Goal: Transaction & Acquisition: Purchase product/service

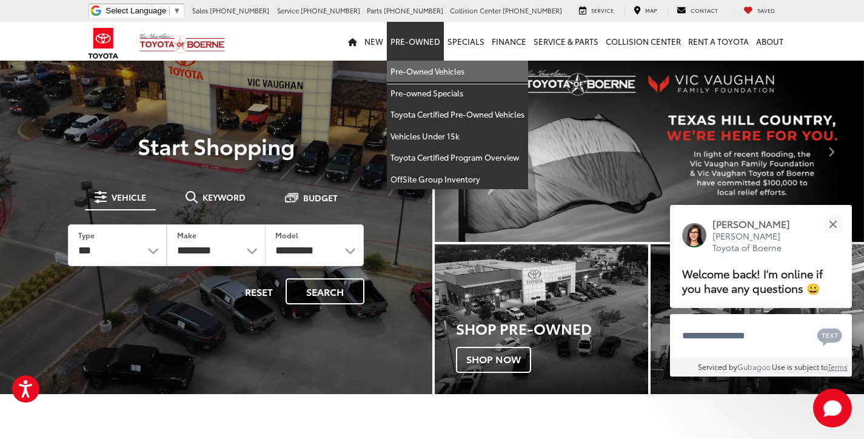
click at [438, 73] on link "Pre-Owned Vehicles" at bounding box center [457, 72] width 141 height 22
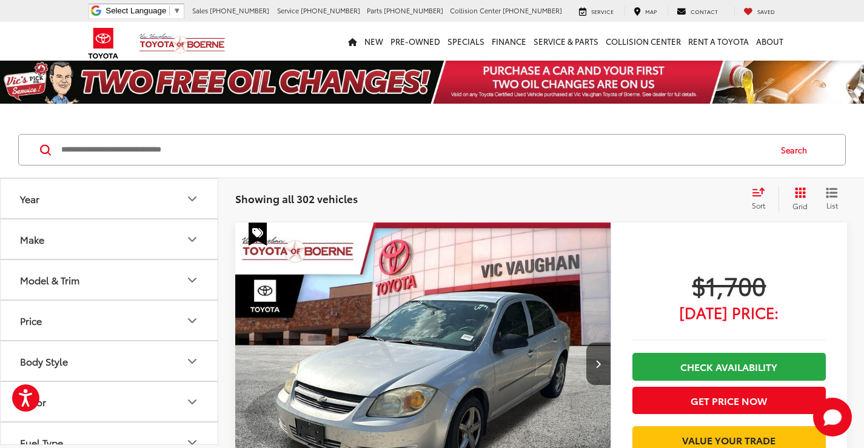
click at [193, 283] on icon "Model & Trim" at bounding box center [192, 280] width 15 height 15
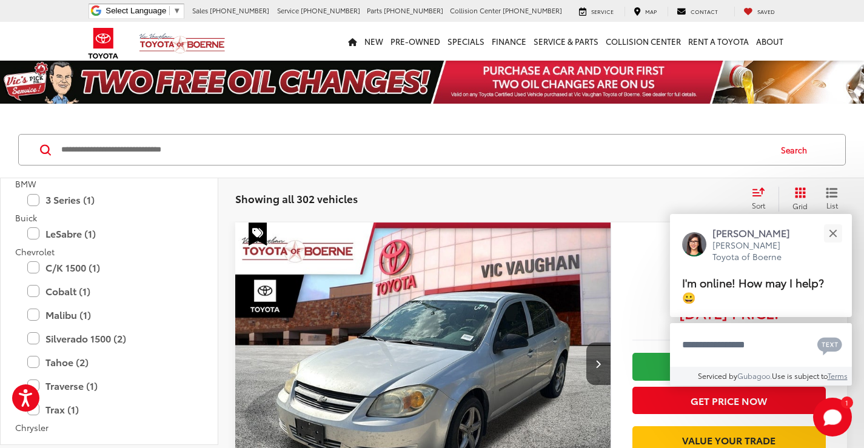
scroll to position [121, 0]
click at [829, 236] on div "Close" at bounding box center [833, 233] width 8 height 8
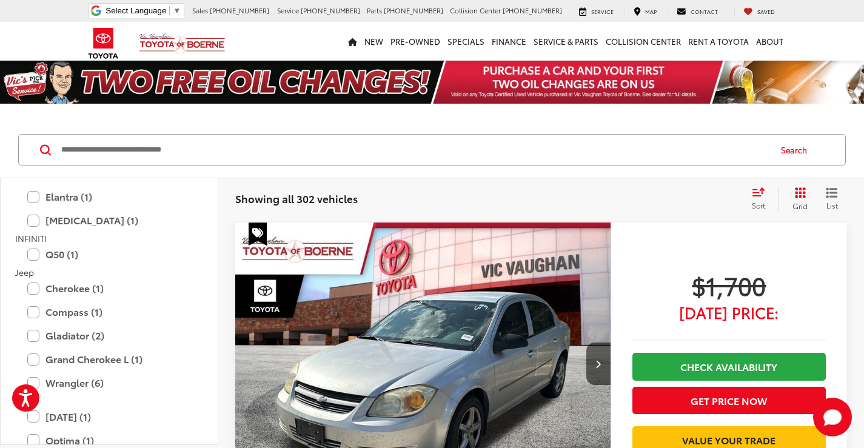
scroll to position [1031, 0]
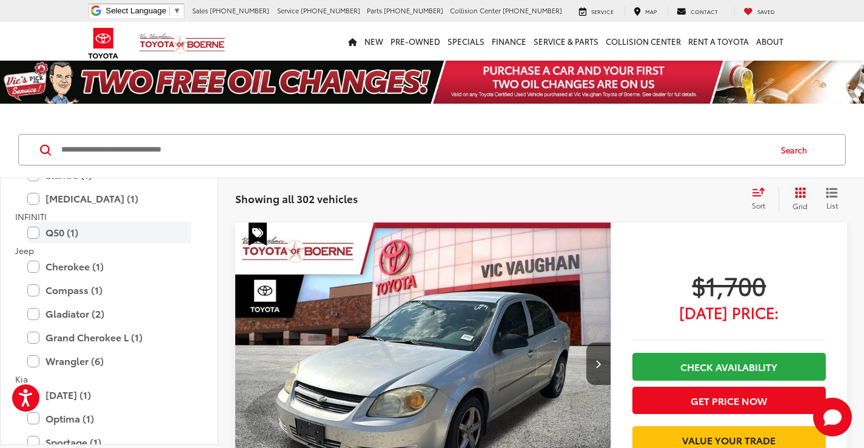
click at [58, 234] on label "Q50 (1)" at bounding box center [109, 232] width 164 height 21
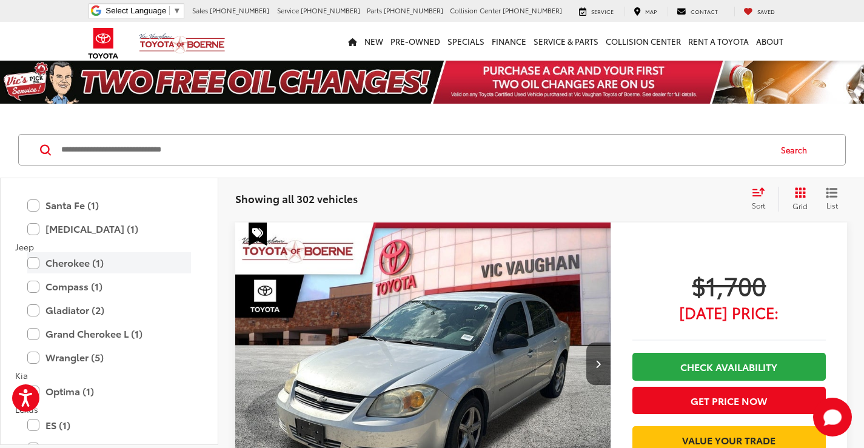
scroll to position [1061, 0]
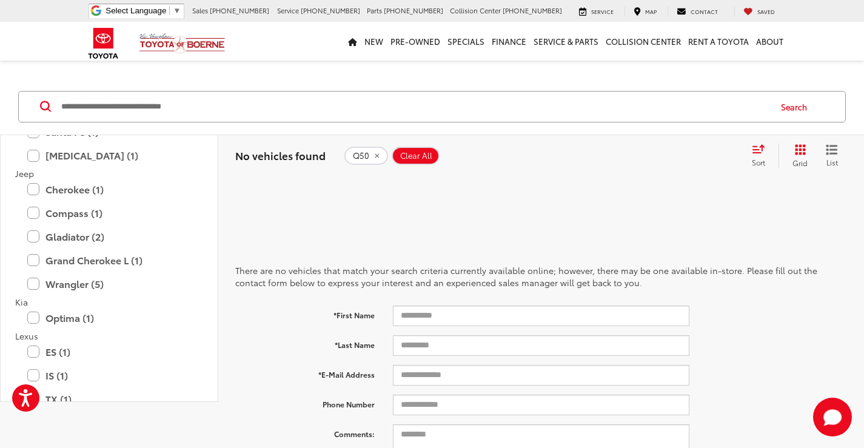
click at [373, 153] on icon "remove Q50" at bounding box center [377, 155] width 8 height 7
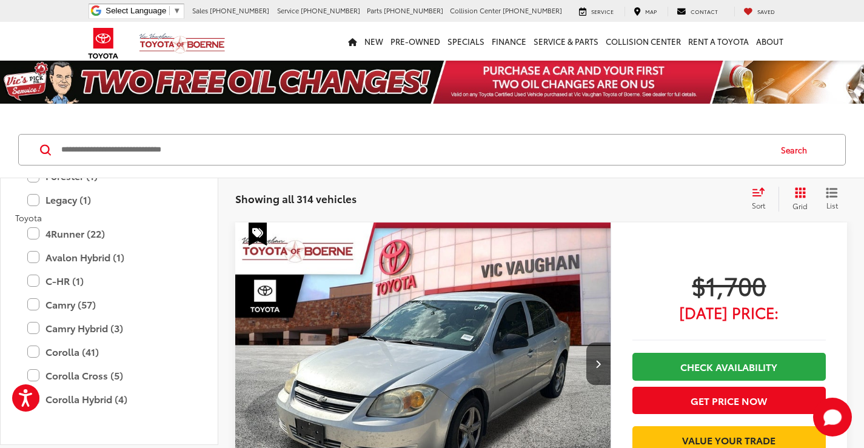
scroll to position [1829, 0]
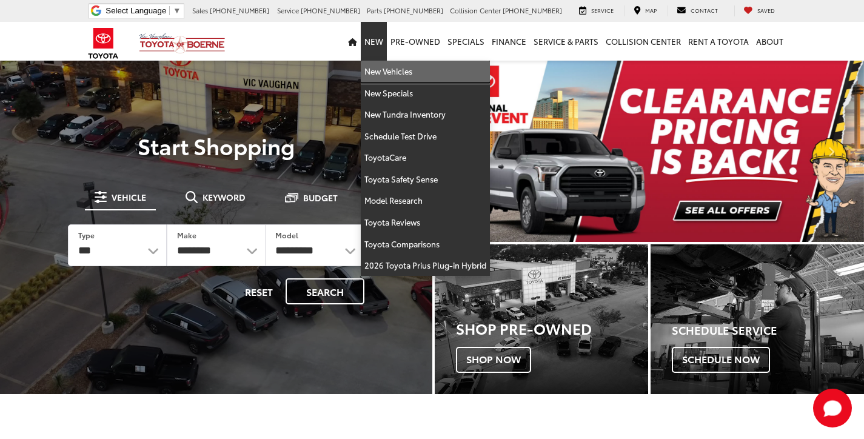
click at [383, 64] on link "New Vehicles" at bounding box center [425, 72] width 129 height 22
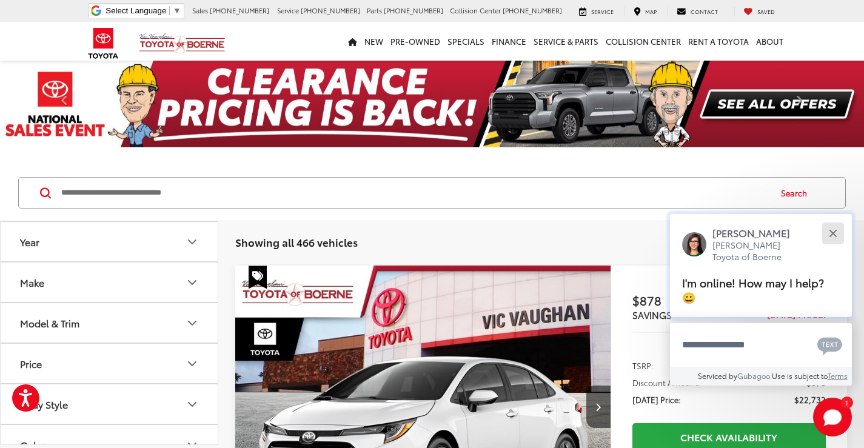
click at [835, 233] on button "Close" at bounding box center [833, 233] width 26 height 26
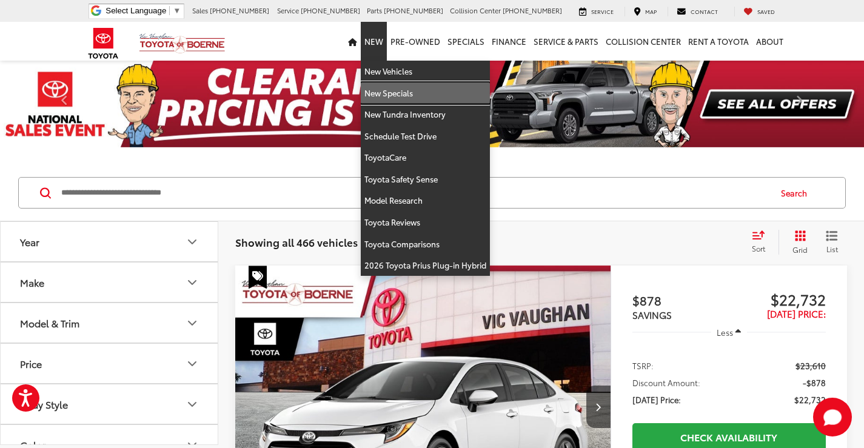
click at [385, 92] on link "New Specials" at bounding box center [425, 93] width 129 height 22
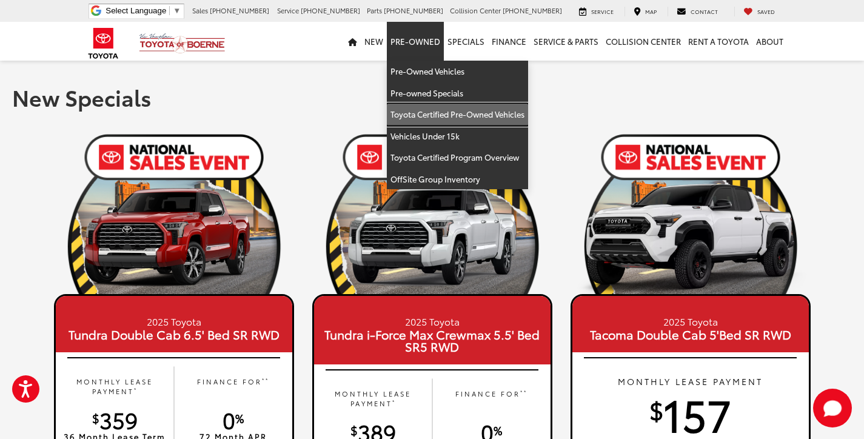
click at [454, 112] on link "Toyota Certified Pre-Owned Vehicles" at bounding box center [457, 115] width 141 height 22
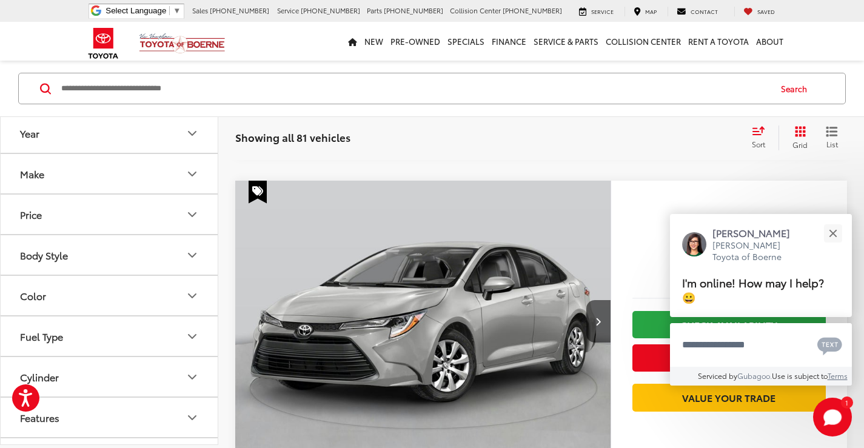
scroll to position [1091, 0]
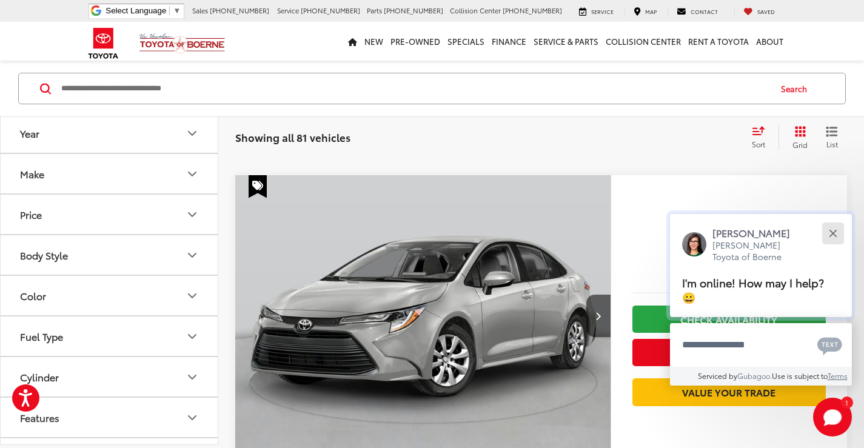
click at [836, 232] on button "Close" at bounding box center [833, 233] width 26 height 26
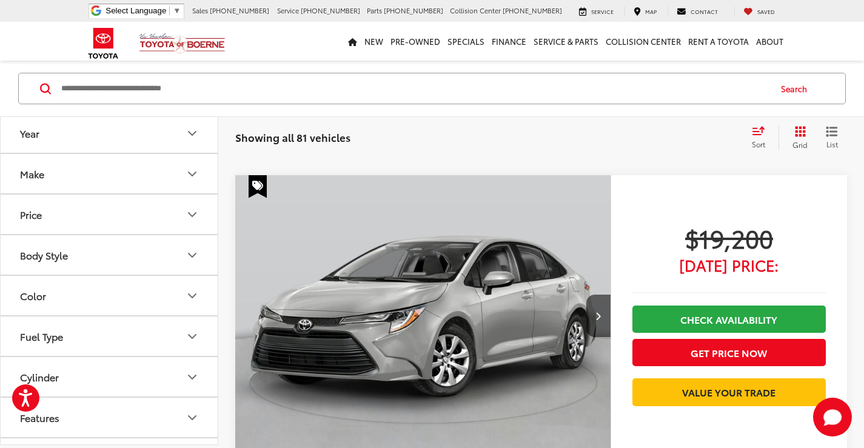
click at [193, 254] on icon "Body Style" at bounding box center [192, 254] width 15 height 15
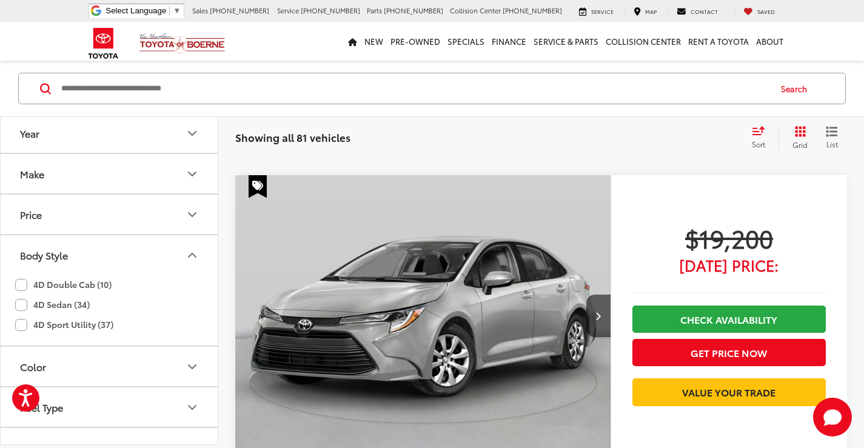
click at [193, 254] on icon "Body Style" at bounding box center [192, 255] width 7 height 4
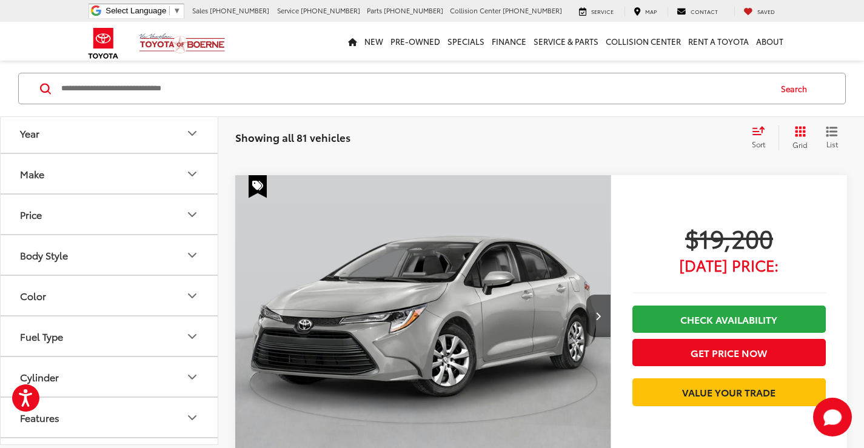
click at [191, 171] on icon "Make" at bounding box center [192, 173] width 15 height 15
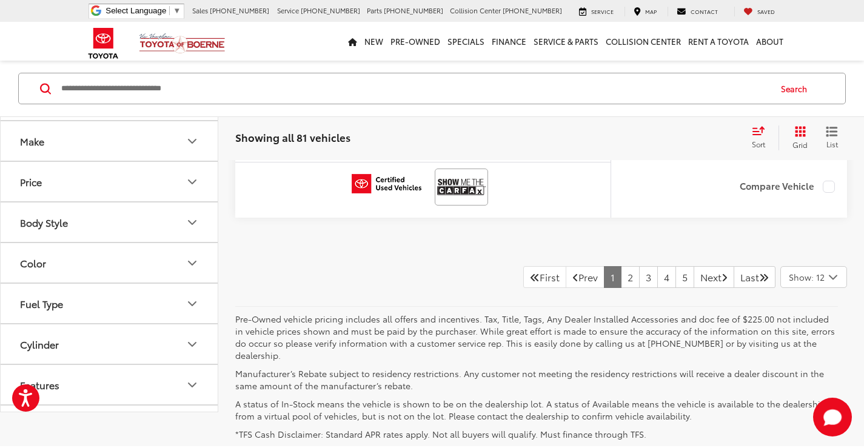
scroll to position [6184, 0]
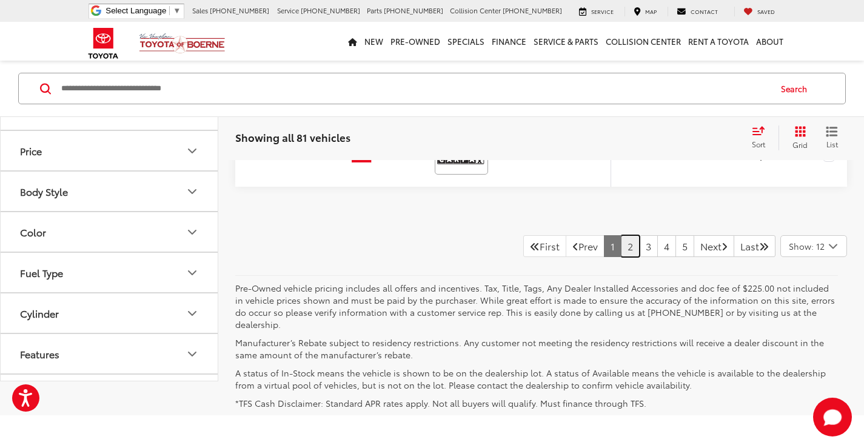
click at [621, 257] on link "2" at bounding box center [630, 246] width 19 height 22
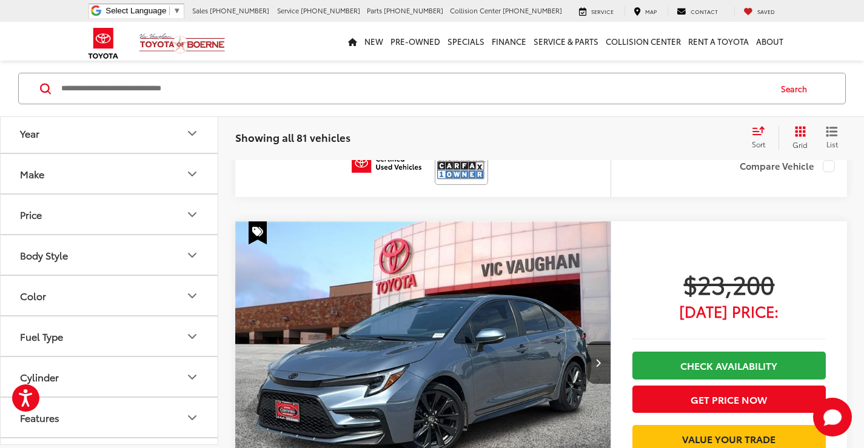
scroll to position [1516, 0]
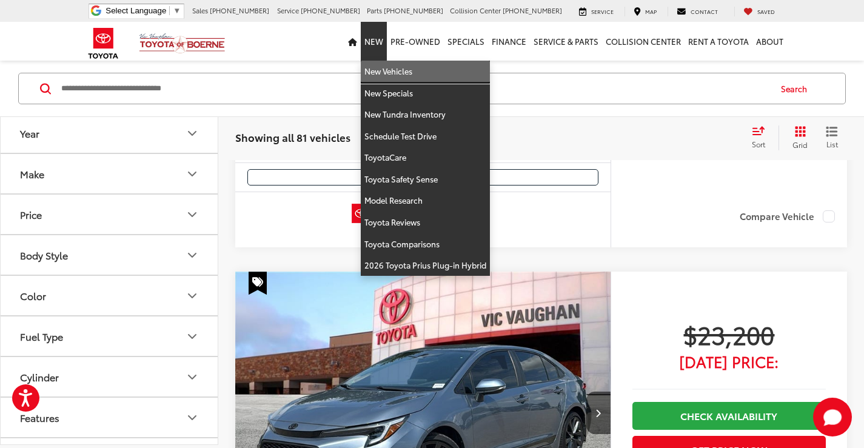
click at [393, 70] on link "New Vehicles" at bounding box center [425, 72] width 129 height 22
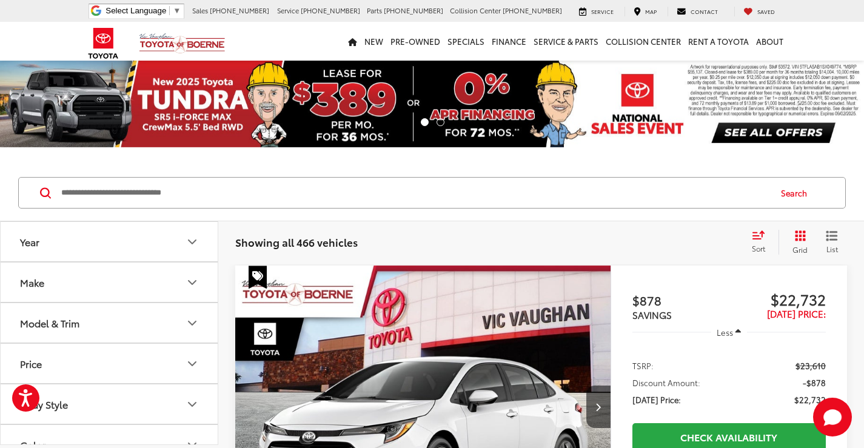
click at [191, 283] on icon "Make" at bounding box center [192, 283] width 7 height 4
click at [191, 283] on icon "Make" at bounding box center [192, 282] width 15 height 15
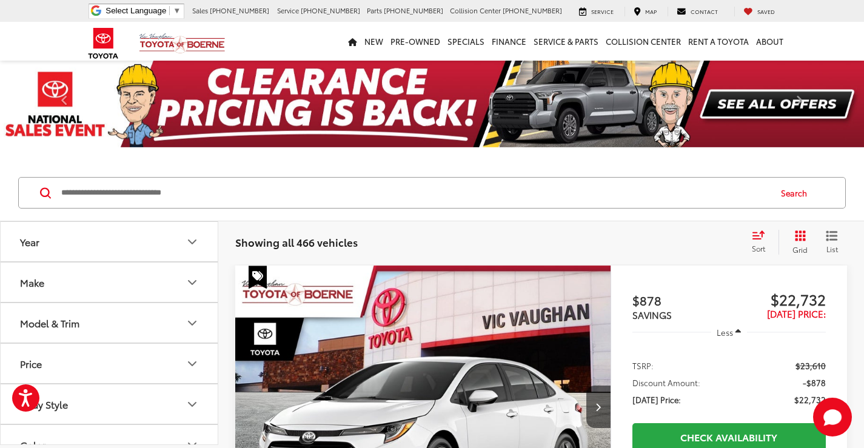
click at [197, 325] on icon "Model & Trim" at bounding box center [192, 323] width 15 height 15
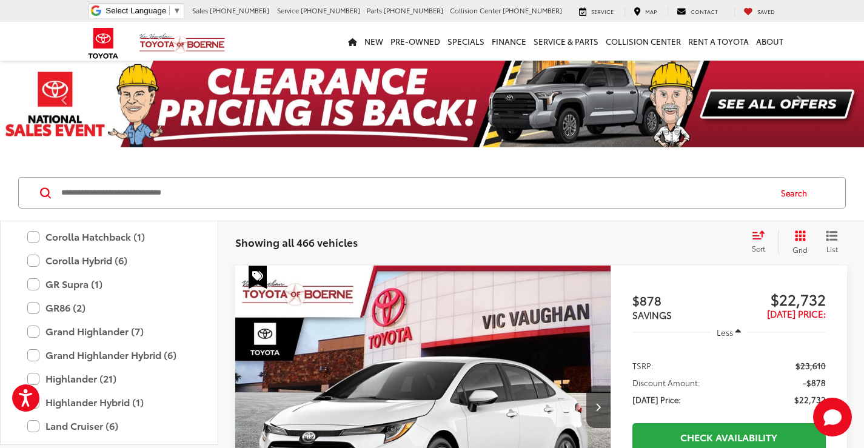
scroll to position [296, 0]
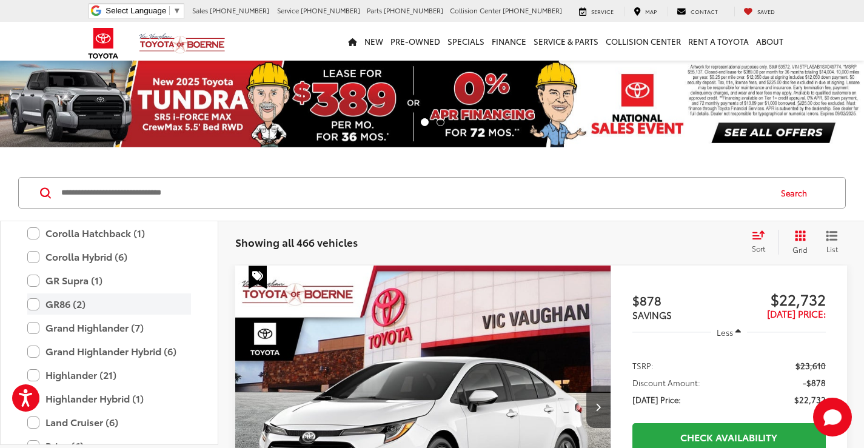
click at [35, 303] on label "GR86 (2)" at bounding box center [109, 303] width 164 height 21
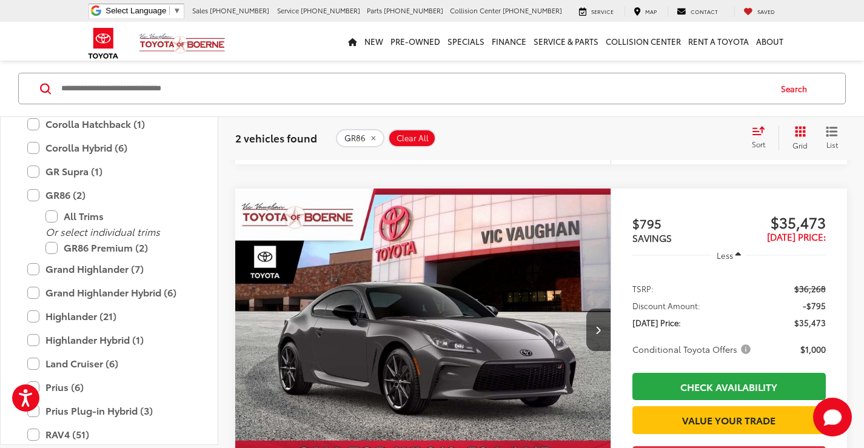
scroll to position [606, 0]
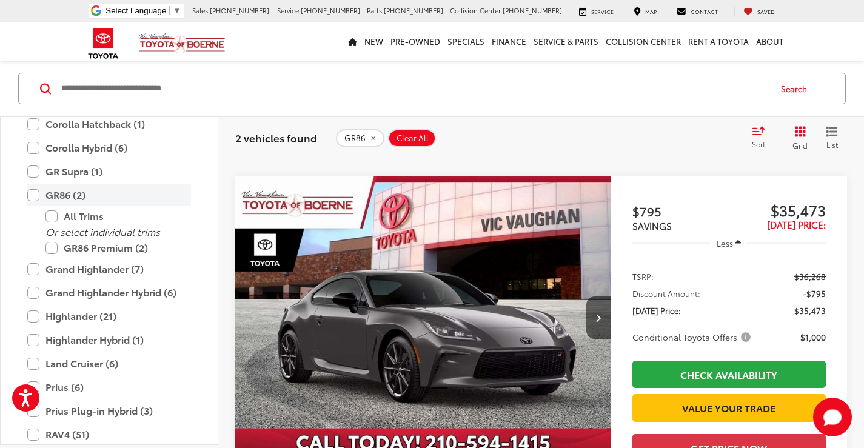
click at [35, 193] on label "GR86 (2)" at bounding box center [109, 195] width 164 height 21
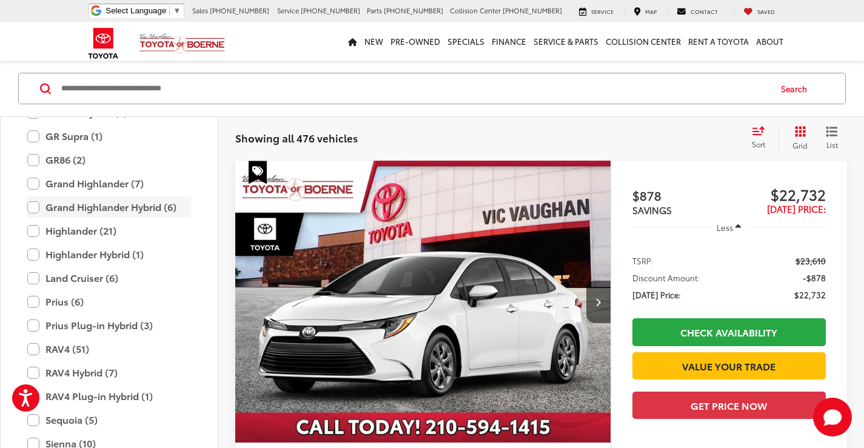
scroll to position [357, 0]
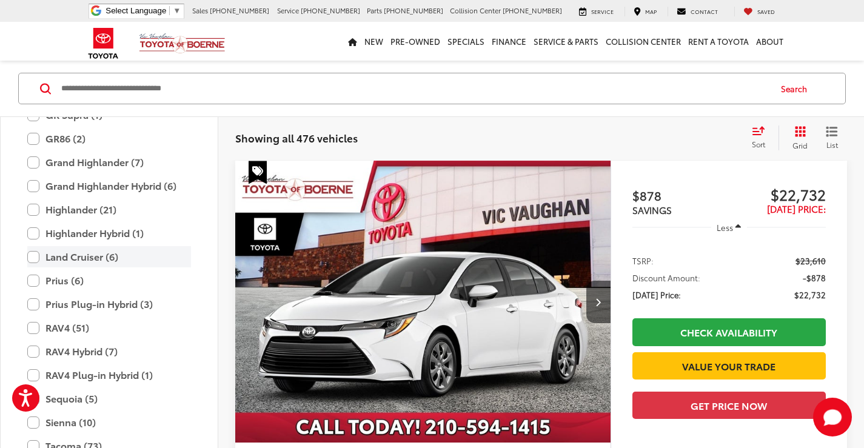
click at [33, 255] on label "Land Cruiser (6)" at bounding box center [109, 256] width 164 height 21
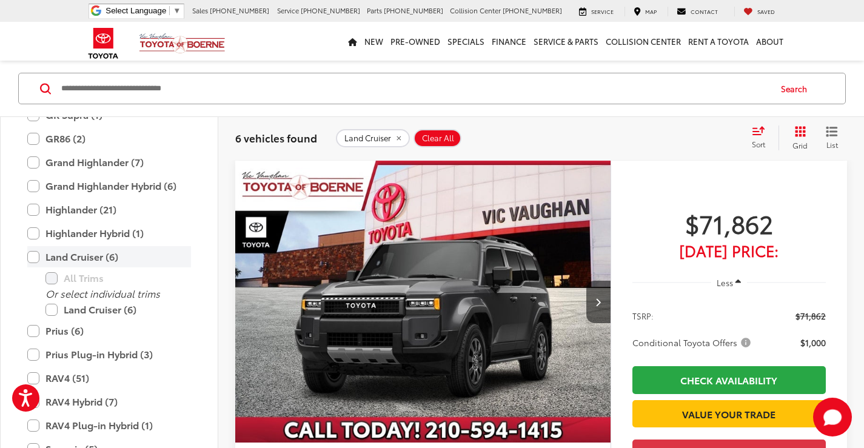
click at [33, 255] on label "Land Cruiser (6)" at bounding box center [109, 256] width 164 height 21
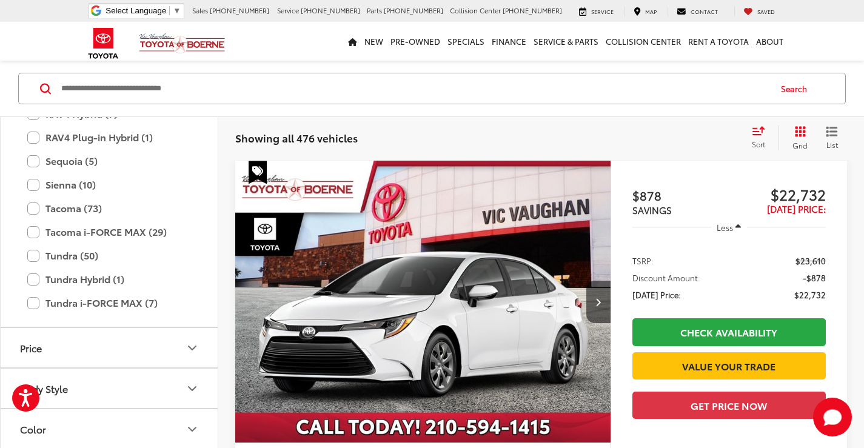
scroll to position [599, 0]
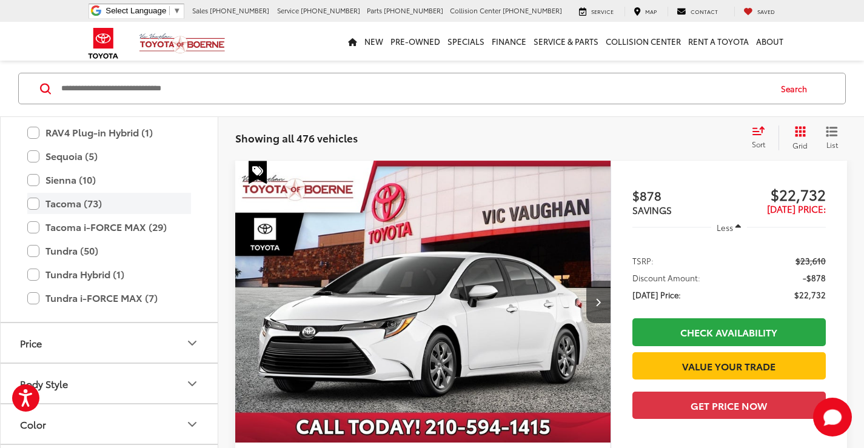
click at [34, 203] on label "Tacoma (73)" at bounding box center [109, 203] width 164 height 21
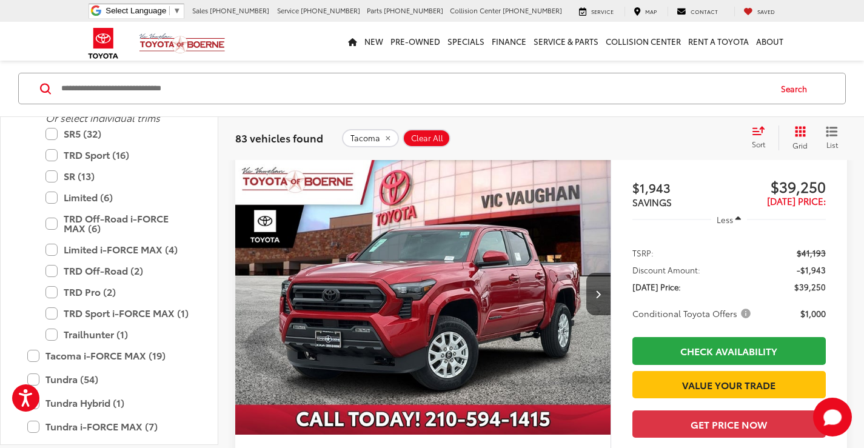
scroll to position [1621, 0]
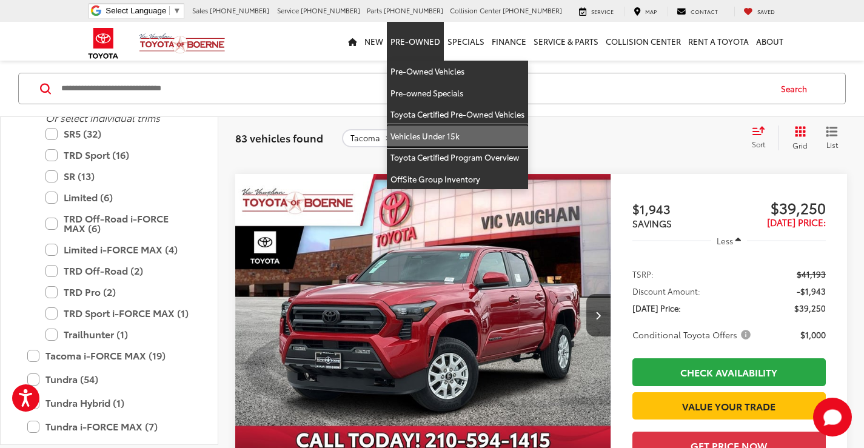
click at [423, 133] on link "Vehicles Under 15k" at bounding box center [457, 137] width 141 height 22
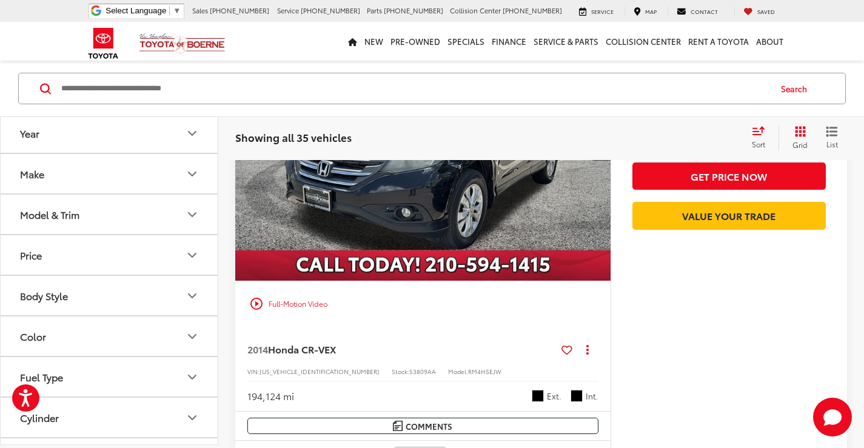
scroll to position [6056, 0]
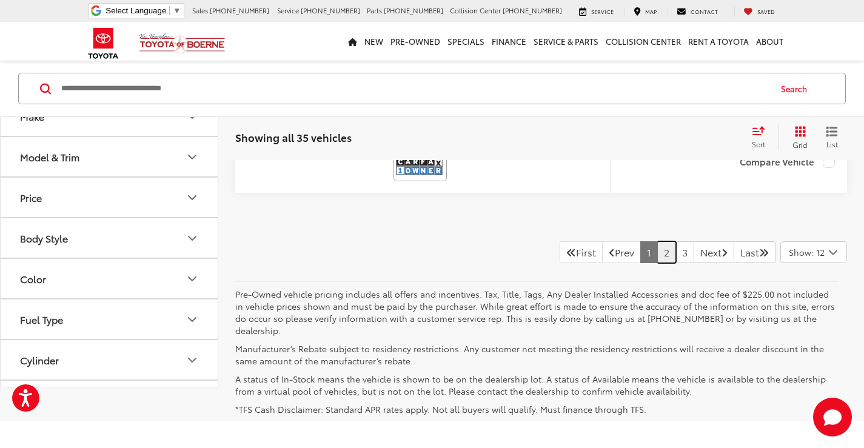
click at [657, 263] on link "2" at bounding box center [666, 252] width 19 height 22
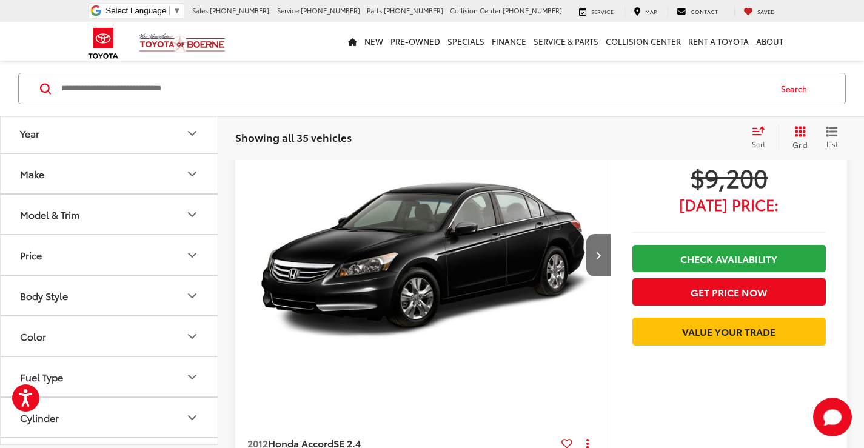
scroll to position [2844, 0]
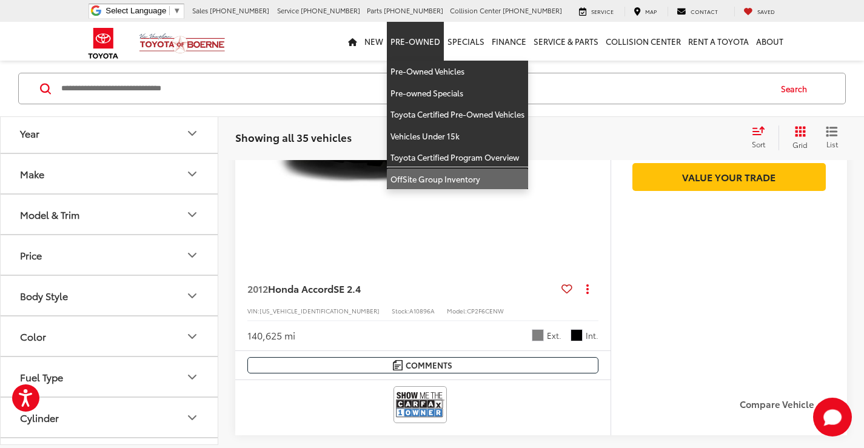
click at [430, 180] on link "OffSite Group Inventory" at bounding box center [457, 179] width 141 height 21
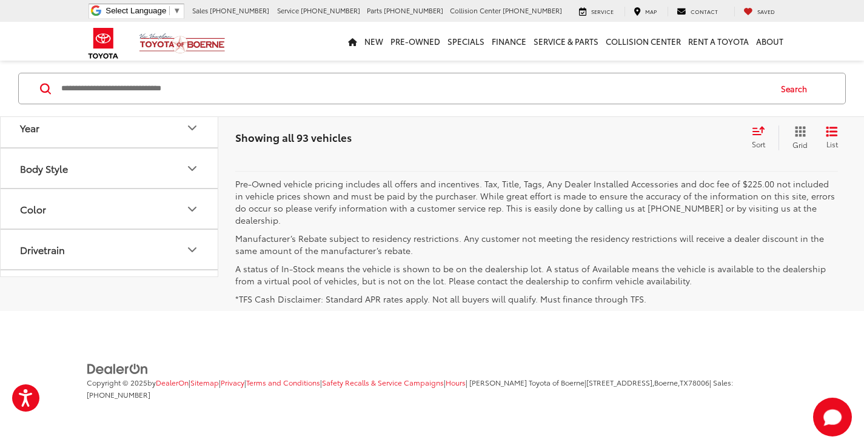
scroll to position [5154, 0]
click at [639, 153] on link "2" at bounding box center [648, 142] width 19 height 22
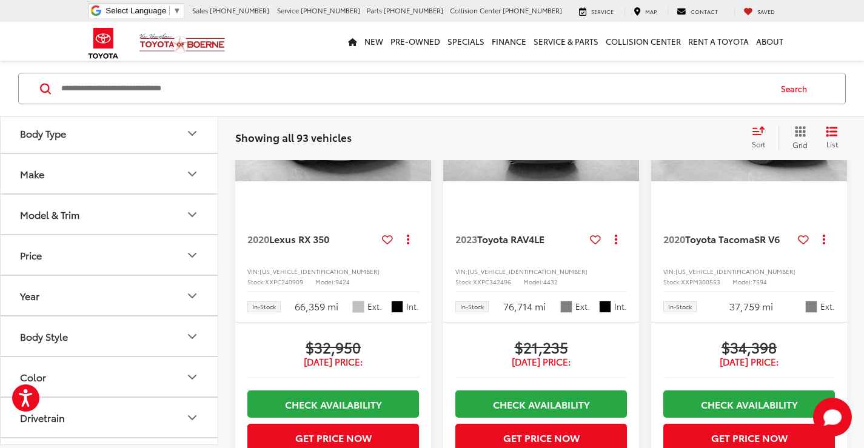
scroll to position [4409, 0]
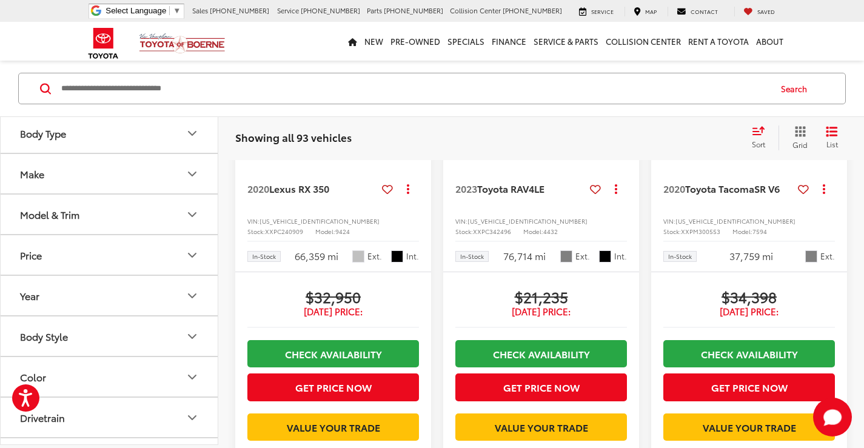
click at [758, 138] on div "Sort" at bounding box center [762, 138] width 33 height 24
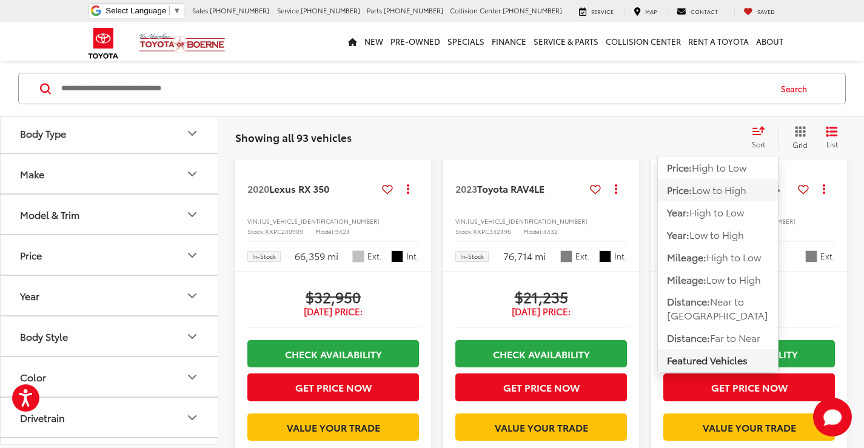
click at [722, 193] on span "Low to High" at bounding box center [719, 190] width 55 height 14
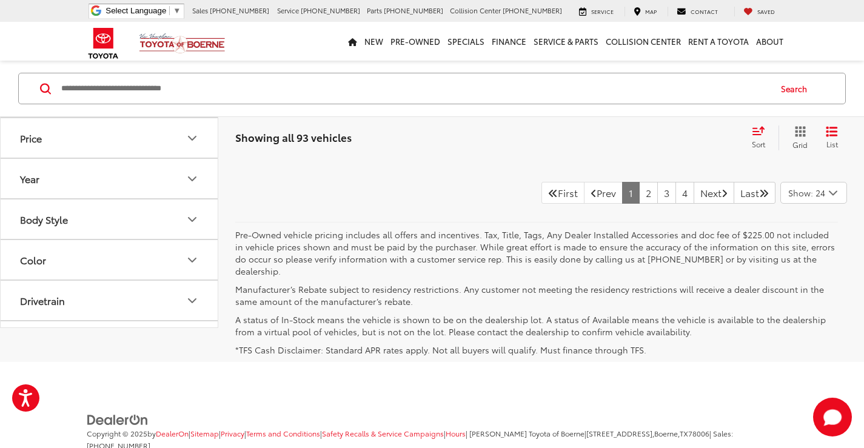
scroll to position [5136, 0]
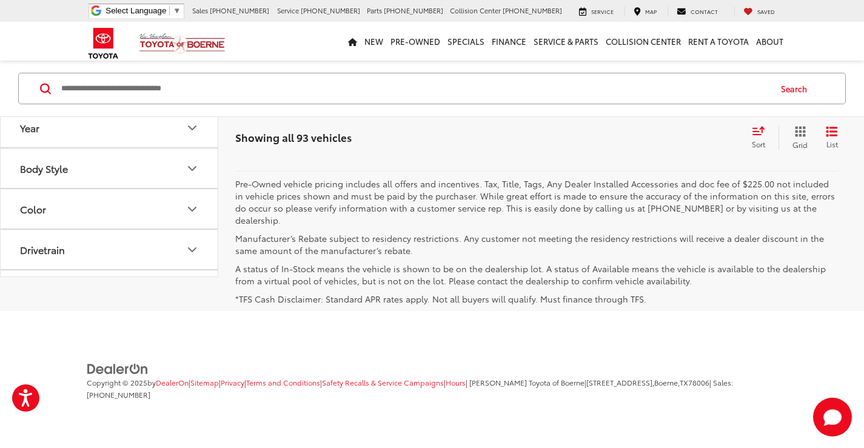
click at [639, 153] on link "2" at bounding box center [648, 142] width 19 height 22
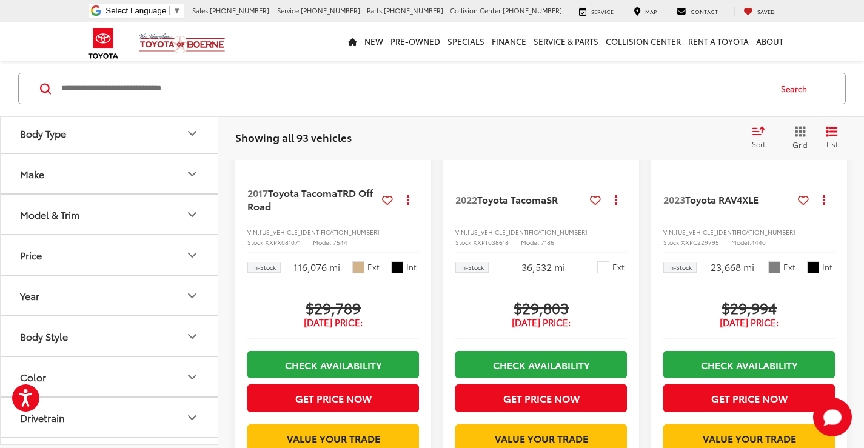
scroll to position [1983, 0]
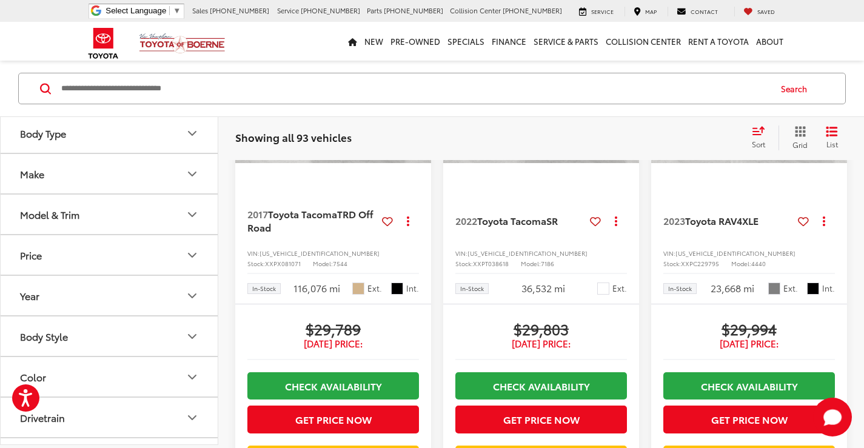
click at [536, 164] on img "2022 Toyota Tacoma SR 0" at bounding box center [542, 90] width 198 height 149
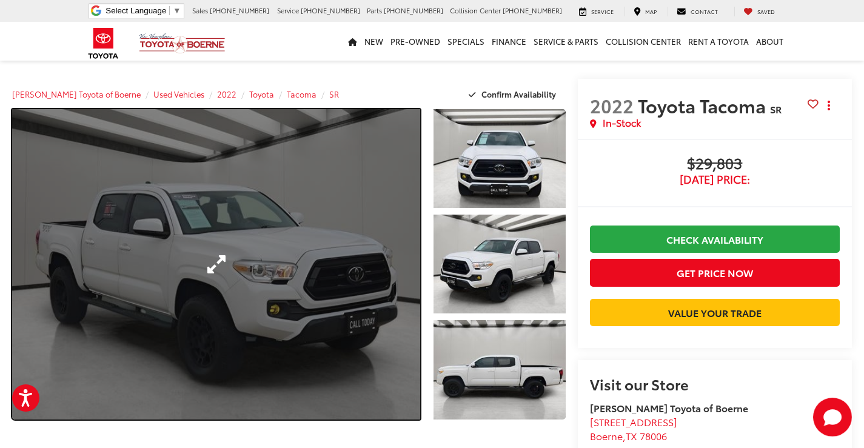
click at [299, 297] on link "Expand Photo 0" at bounding box center [216, 264] width 408 height 310
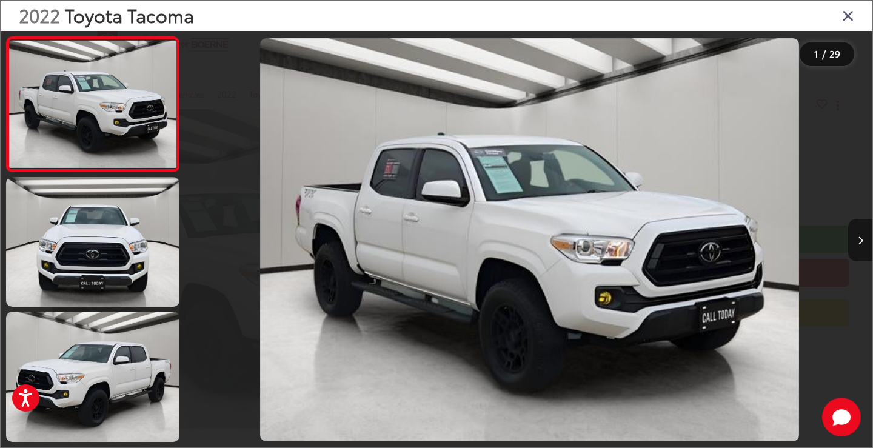
click at [859, 241] on icon "Next image" at bounding box center [860, 240] width 5 height 8
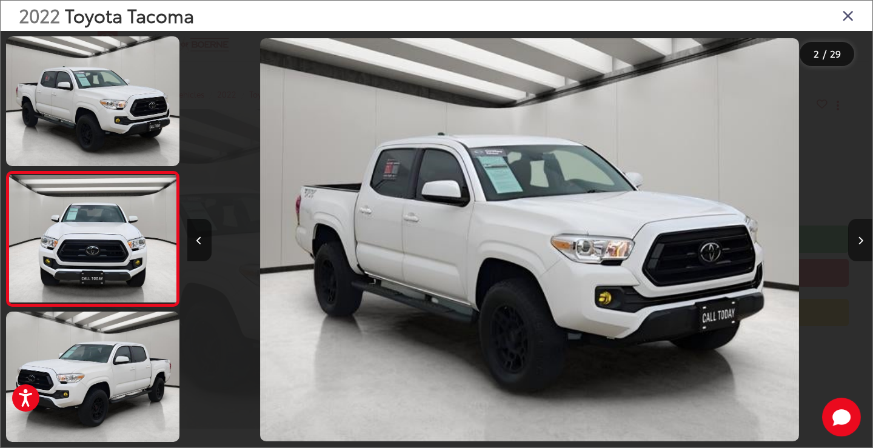
scroll to position [35, 0]
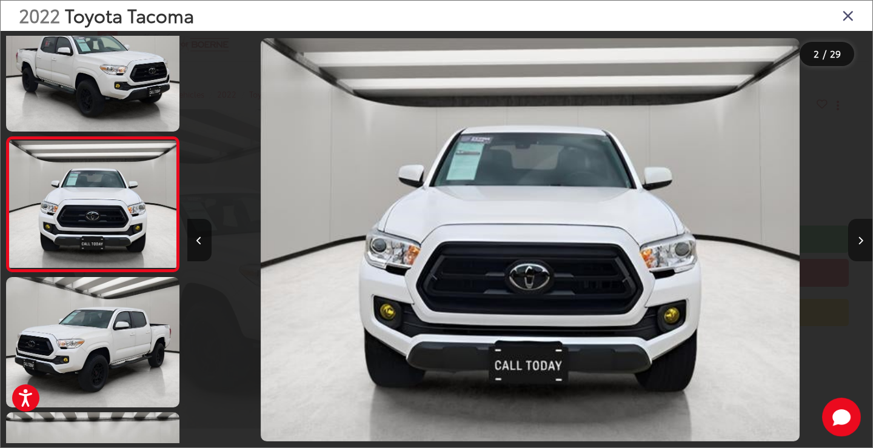
click at [859, 241] on icon "Next image" at bounding box center [860, 240] width 5 height 8
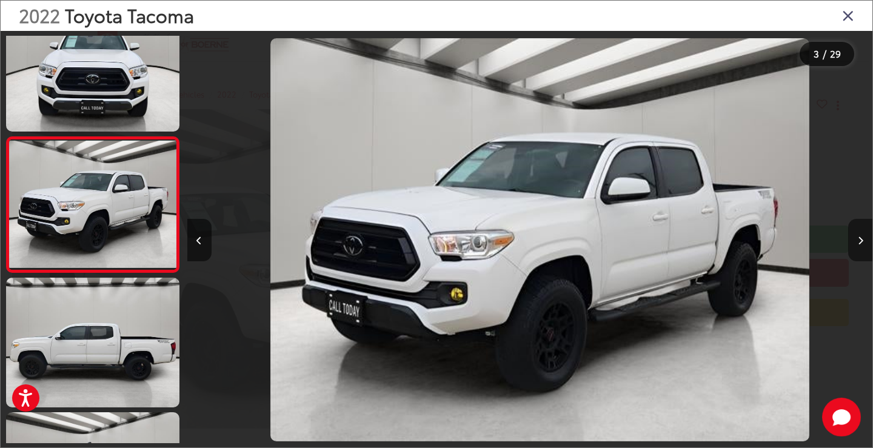
scroll to position [0, 1371]
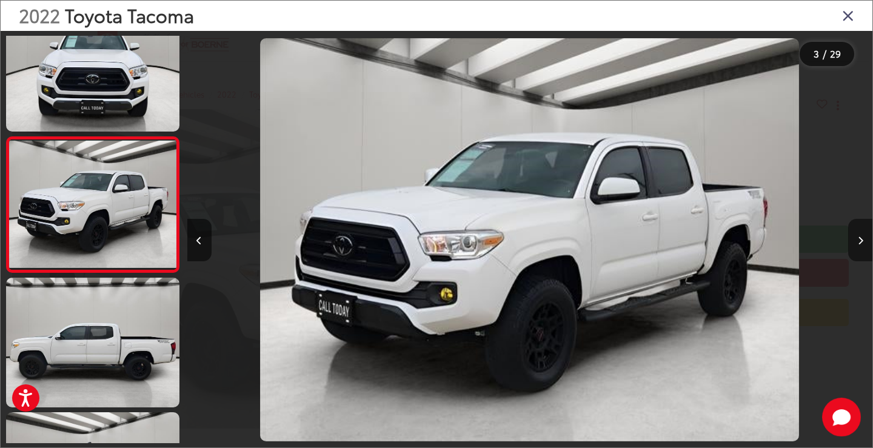
click at [859, 241] on icon "Next image" at bounding box center [860, 240] width 5 height 8
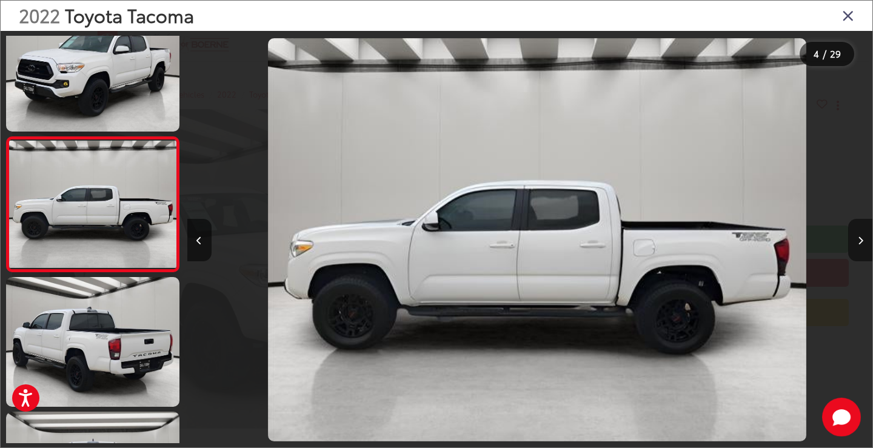
scroll to position [0, 2056]
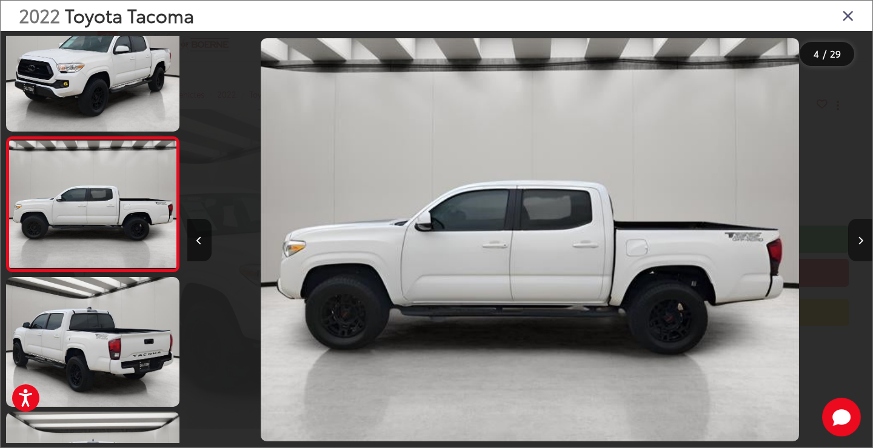
click at [859, 241] on icon "Next image" at bounding box center [860, 240] width 5 height 8
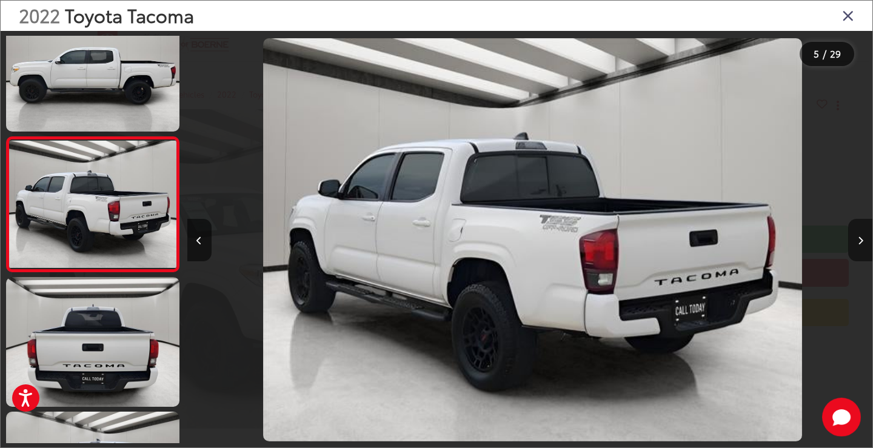
scroll to position [0, 2742]
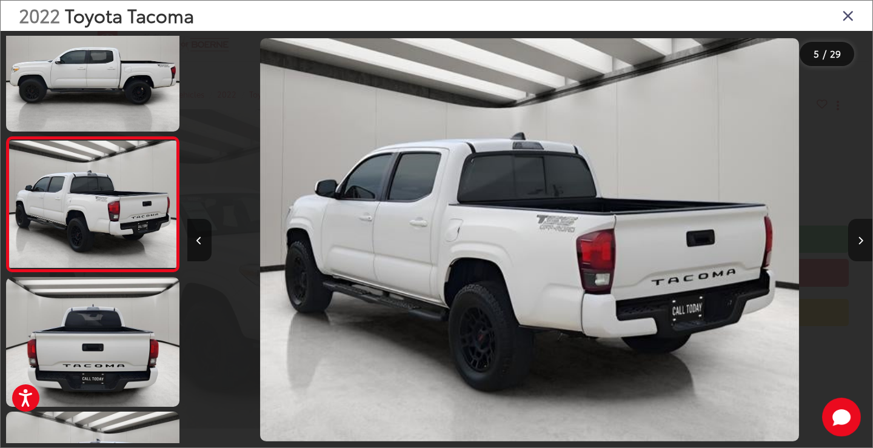
click at [859, 241] on icon "Next image" at bounding box center [860, 240] width 5 height 8
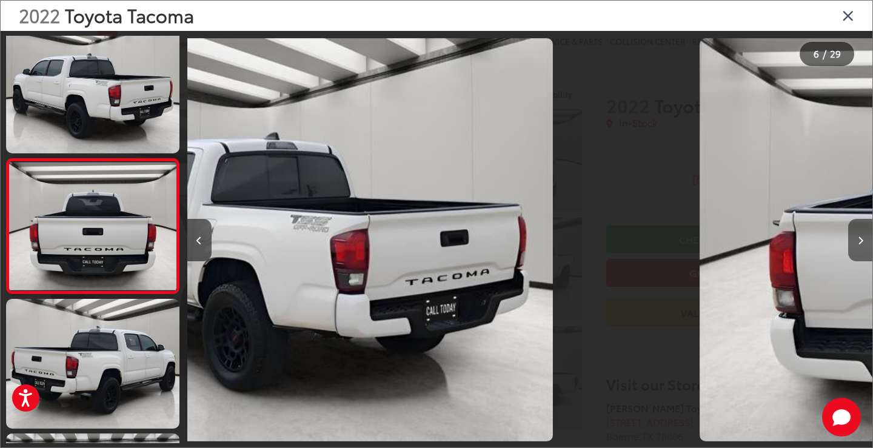
scroll to position [574, 0]
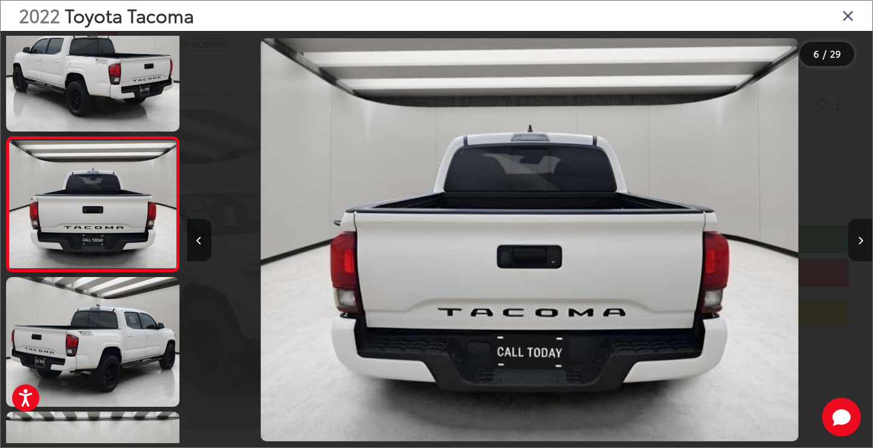
click at [859, 241] on icon "Next image" at bounding box center [860, 240] width 5 height 8
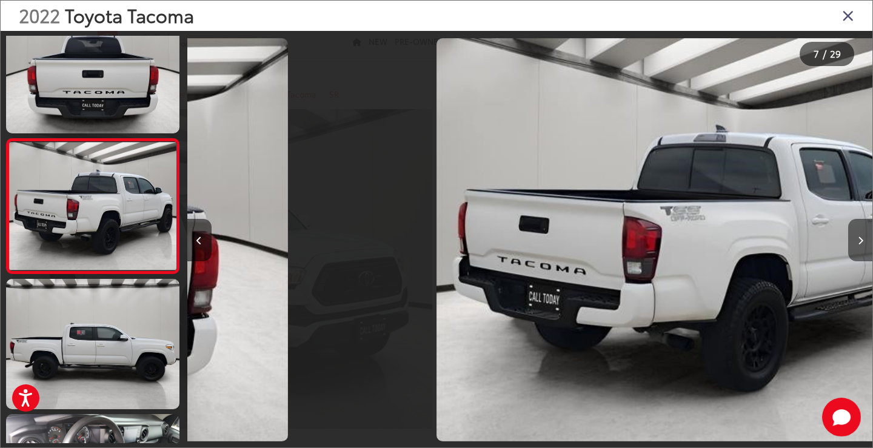
scroll to position [708, 0]
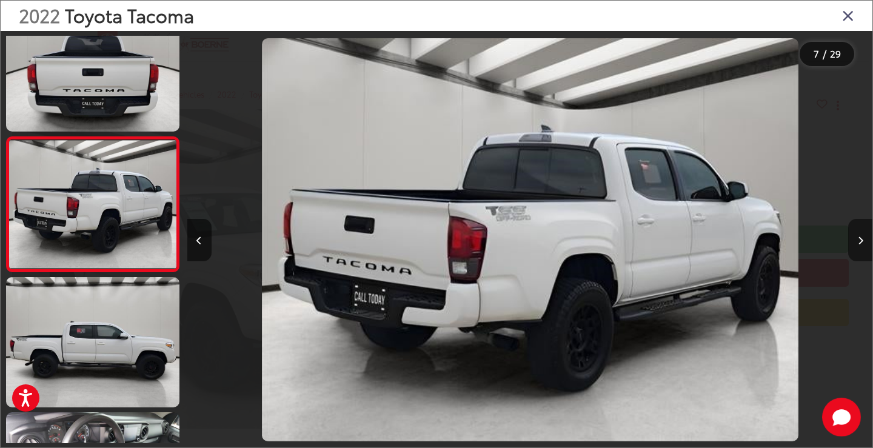
click at [859, 241] on icon "Next image" at bounding box center [860, 240] width 5 height 8
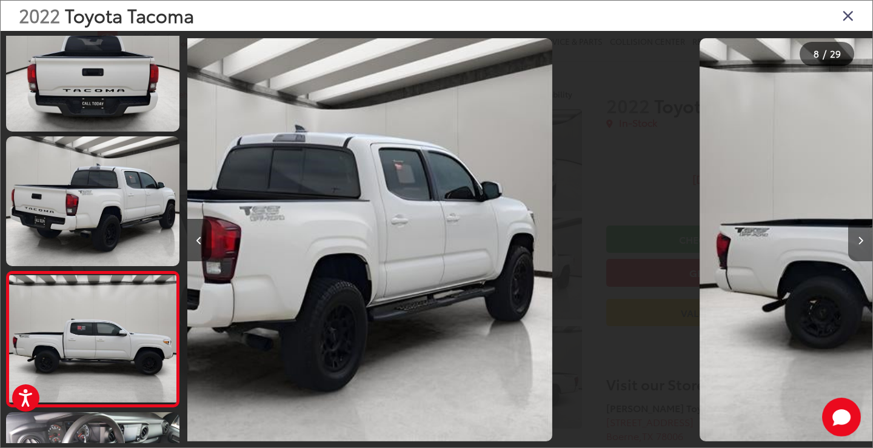
scroll to position [843, 0]
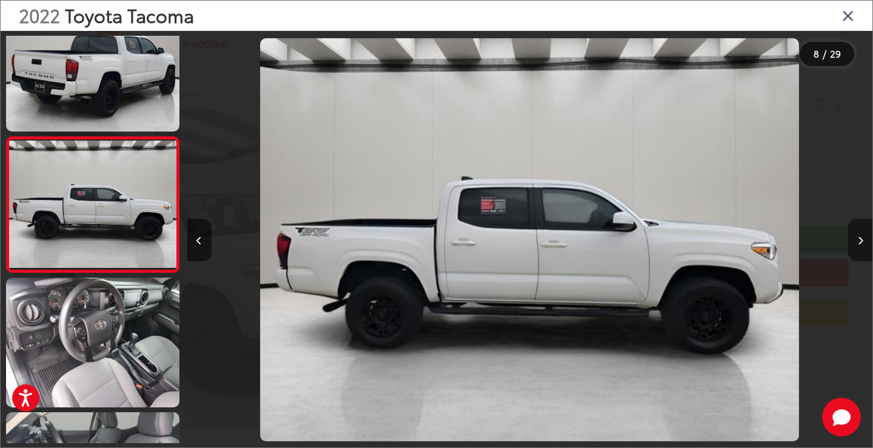
click at [859, 241] on icon "Next image" at bounding box center [860, 240] width 5 height 8
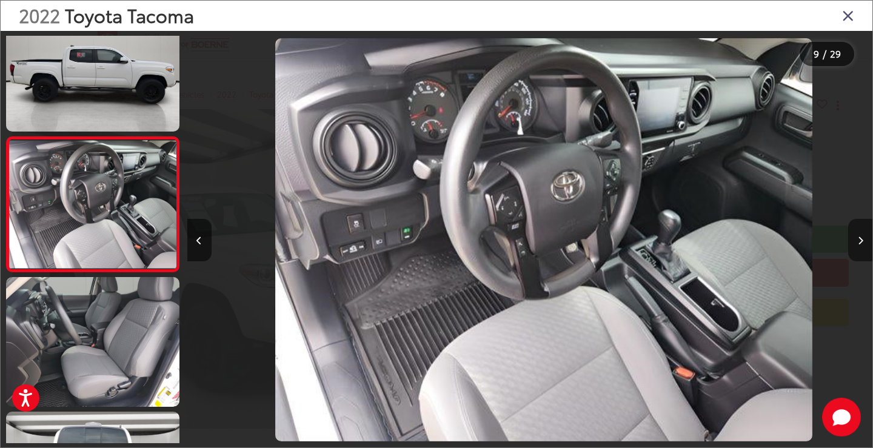
scroll to position [0, 5483]
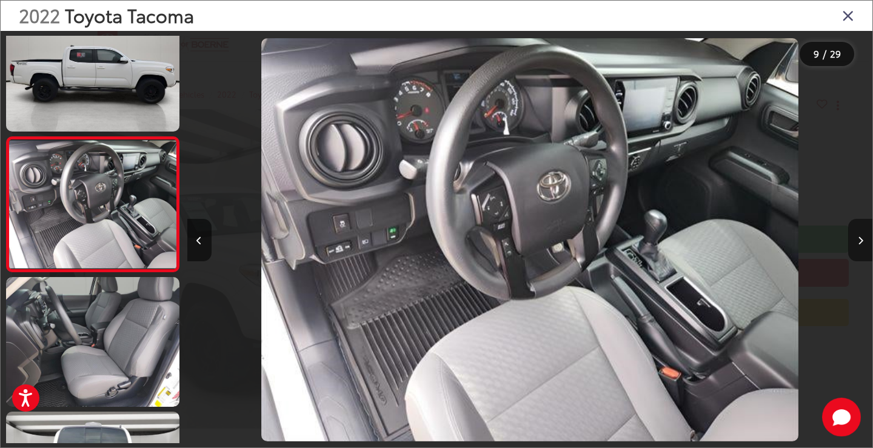
click at [859, 241] on icon "Next image" at bounding box center [860, 240] width 5 height 8
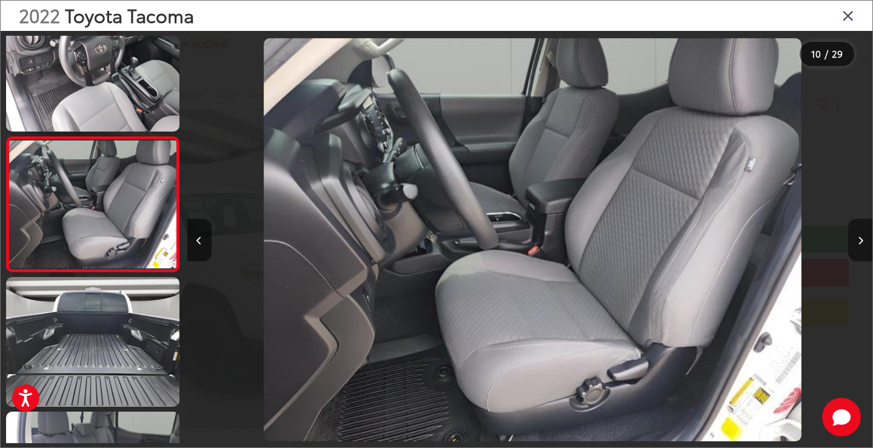
scroll to position [0, 6169]
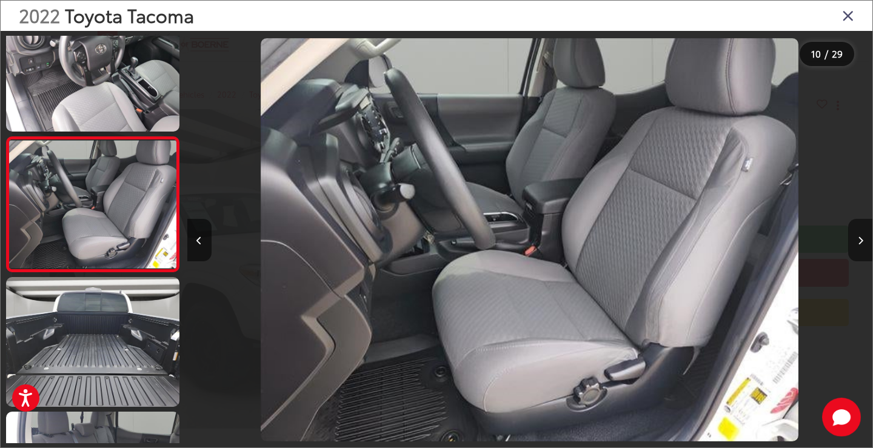
click at [859, 241] on icon "Next image" at bounding box center [860, 240] width 5 height 8
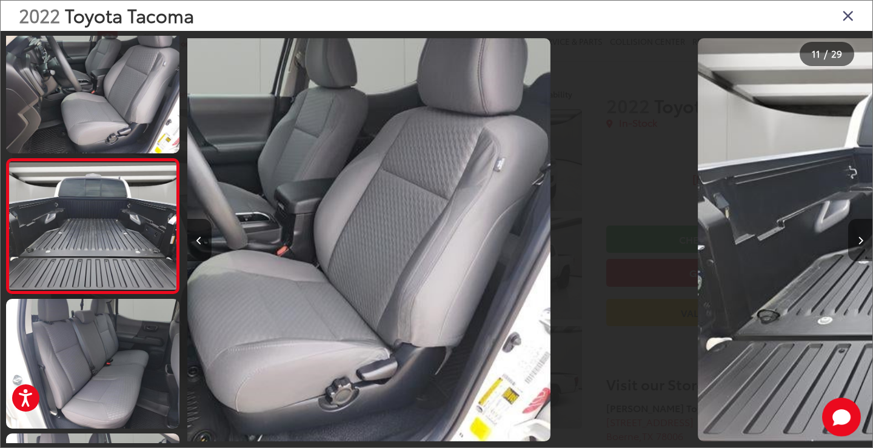
scroll to position [1247, 0]
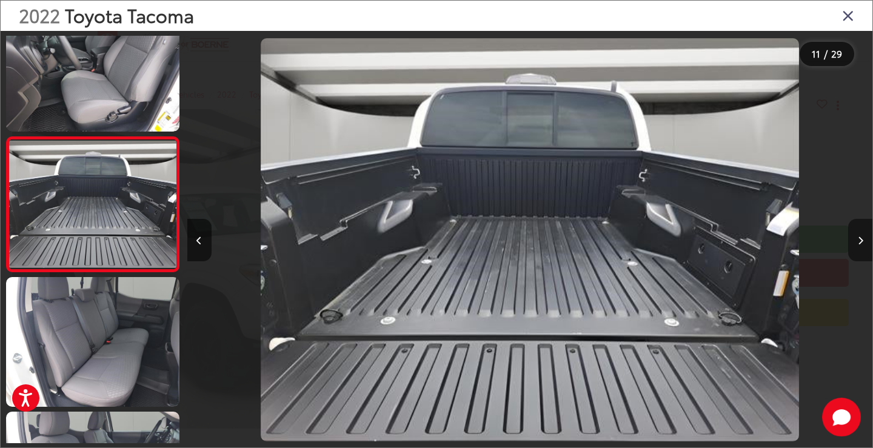
click at [859, 241] on icon "Next image" at bounding box center [860, 240] width 5 height 8
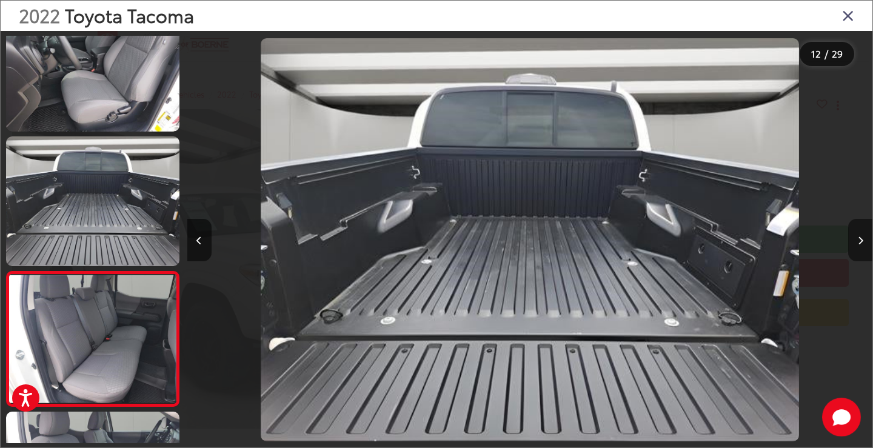
scroll to position [0, 0]
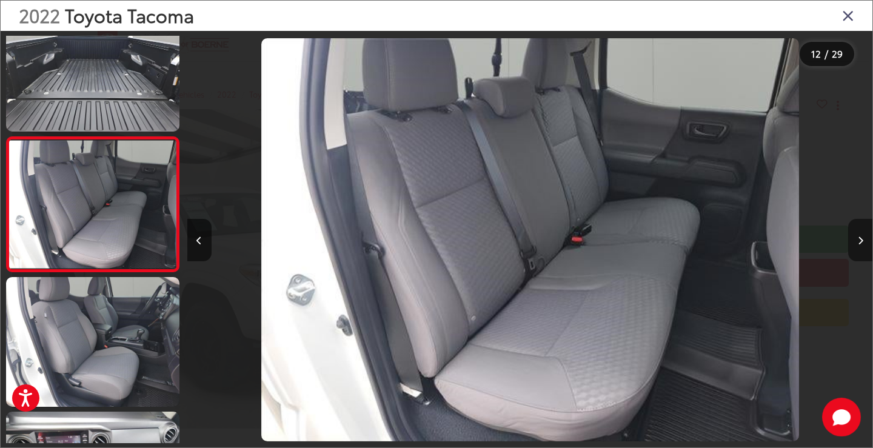
click at [859, 241] on icon "Next image" at bounding box center [860, 240] width 5 height 8
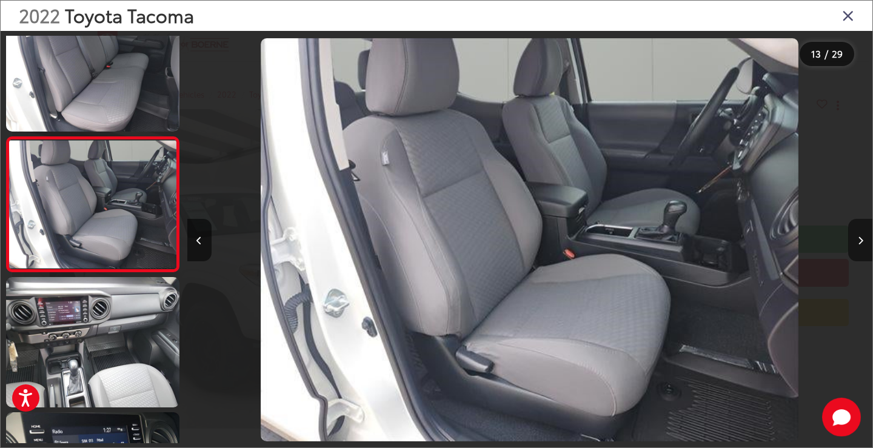
click at [859, 241] on icon "Next image" at bounding box center [860, 240] width 5 height 8
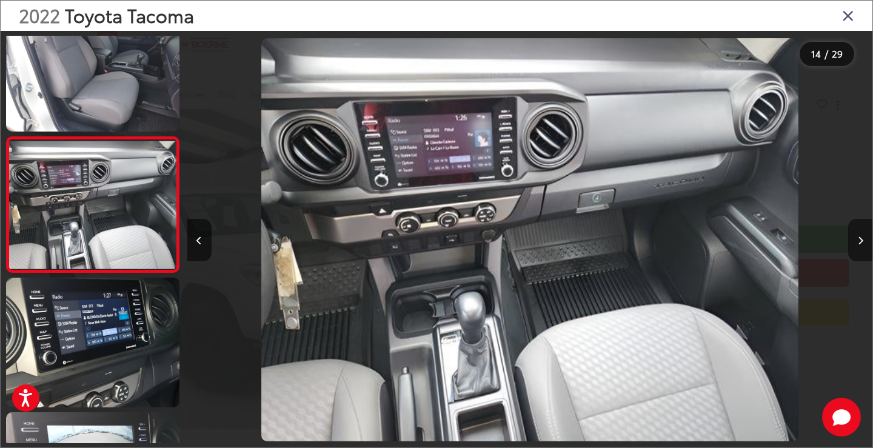
click at [859, 241] on icon "Next image" at bounding box center [860, 240] width 5 height 8
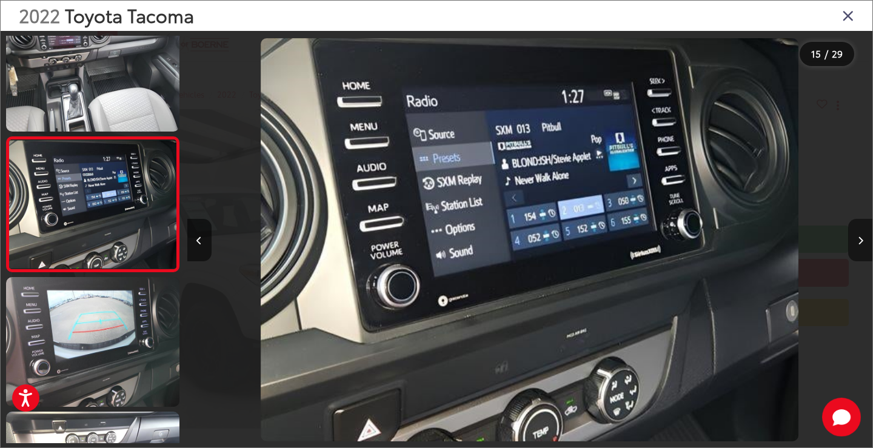
click at [859, 241] on icon "Next image" at bounding box center [860, 240] width 5 height 8
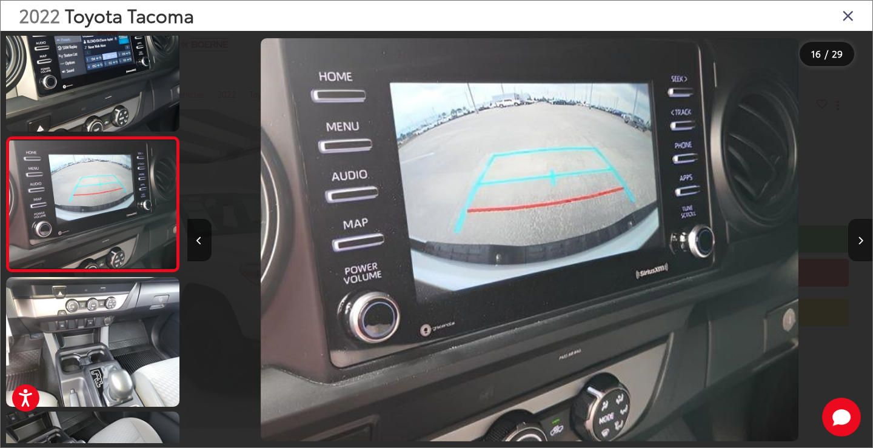
click at [859, 241] on icon "Next image" at bounding box center [860, 240] width 5 height 8
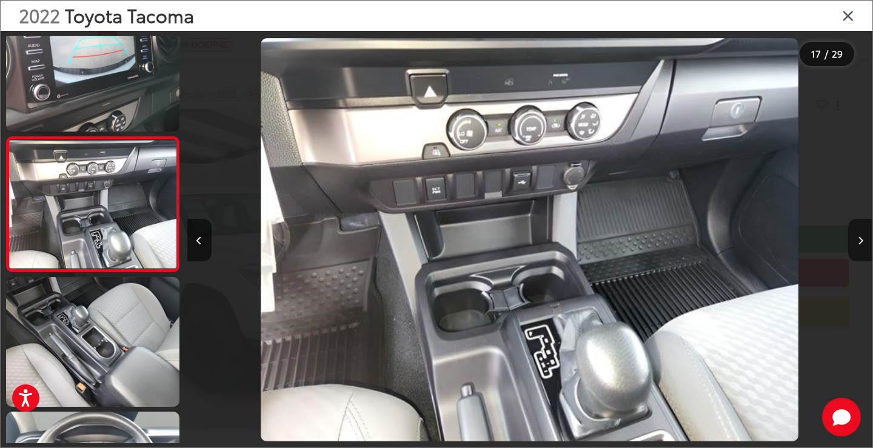
click at [859, 241] on icon "Next image" at bounding box center [860, 240] width 5 height 8
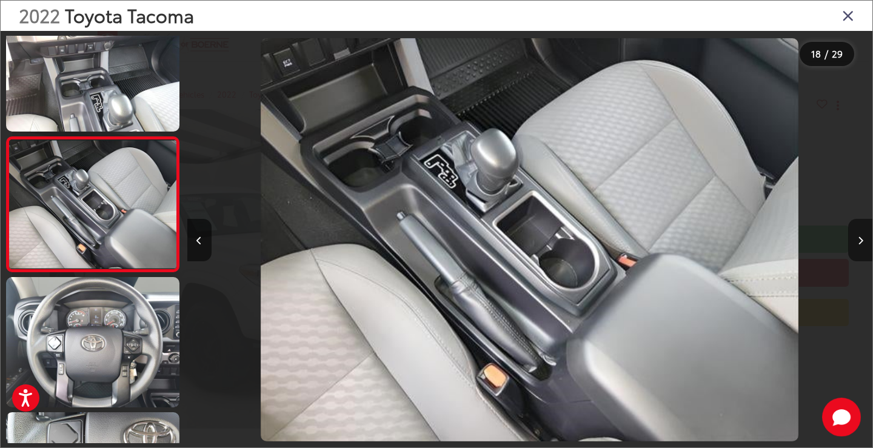
click at [859, 241] on icon "Next image" at bounding box center [860, 240] width 5 height 8
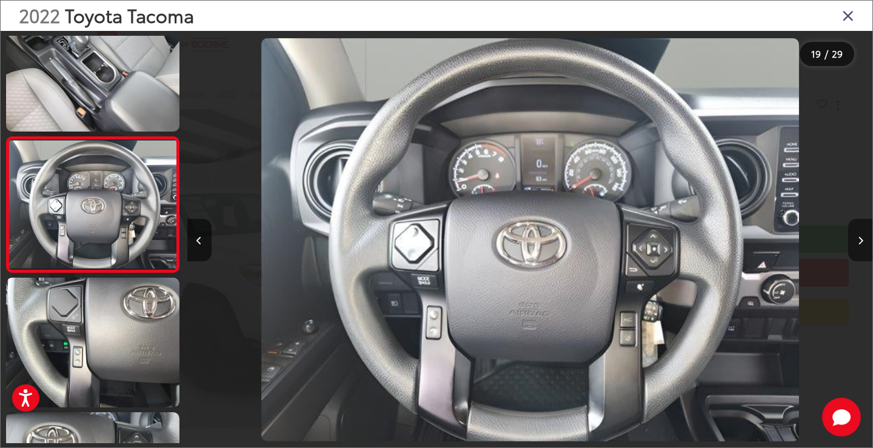
click at [859, 241] on icon "Next image" at bounding box center [860, 240] width 5 height 8
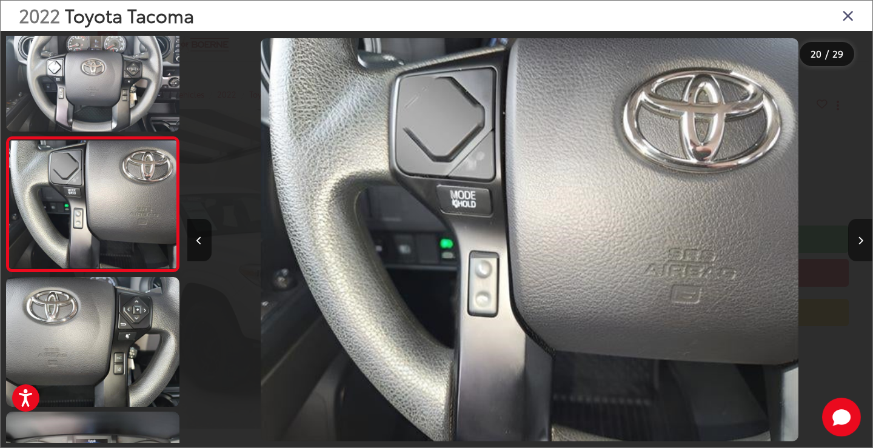
click at [859, 241] on icon "Next image" at bounding box center [860, 240] width 5 height 8
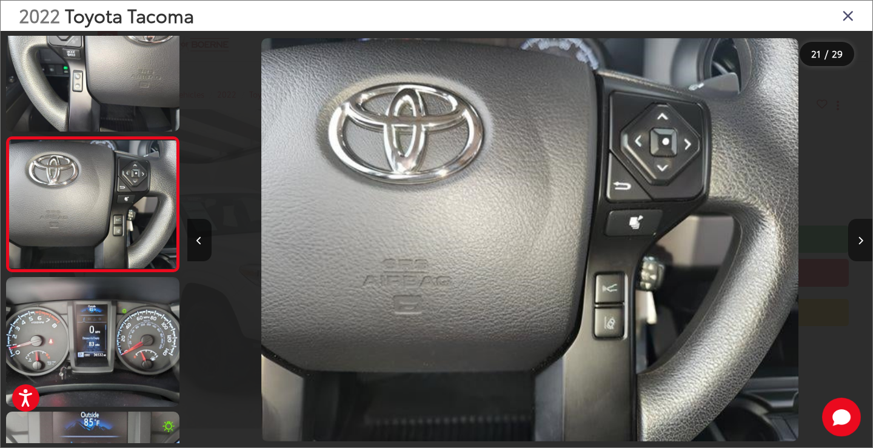
click at [859, 241] on icon "Next image" at bounding box center [860, 240] width 5 height 8
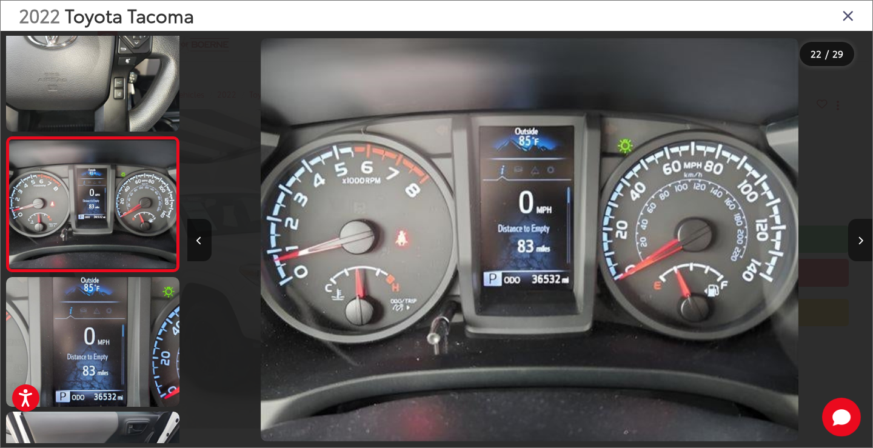
click at [859, 241] on icon "Next image" at bounding box center [860, 240] width 5 height 8
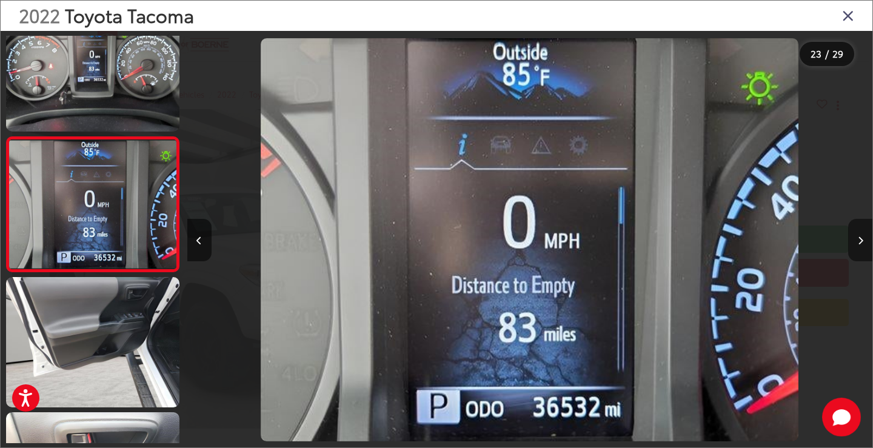
click at [859, 241] on icon "Next image" at bounding box center [860, 240] width 5 height 8
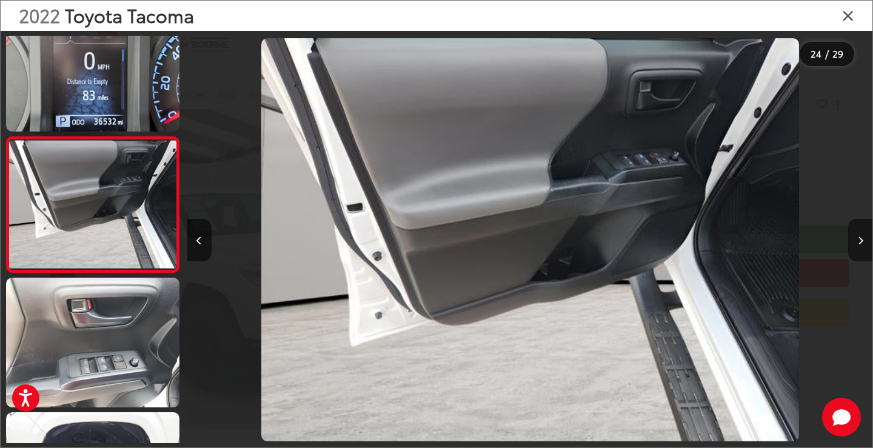
click at [859, 241] on icon "Next image" at bounding box center [860, 240] width 5 height 8
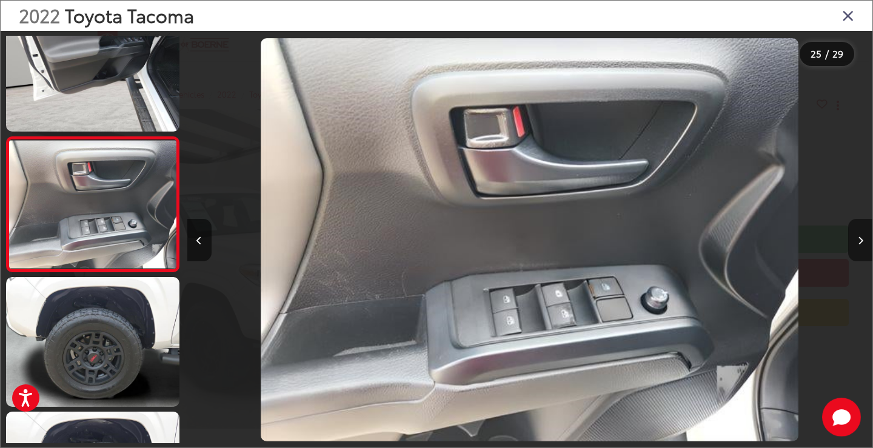
click at [859, 241] on icon "Next image" at bounding box center [860, 240] width 5 height 8
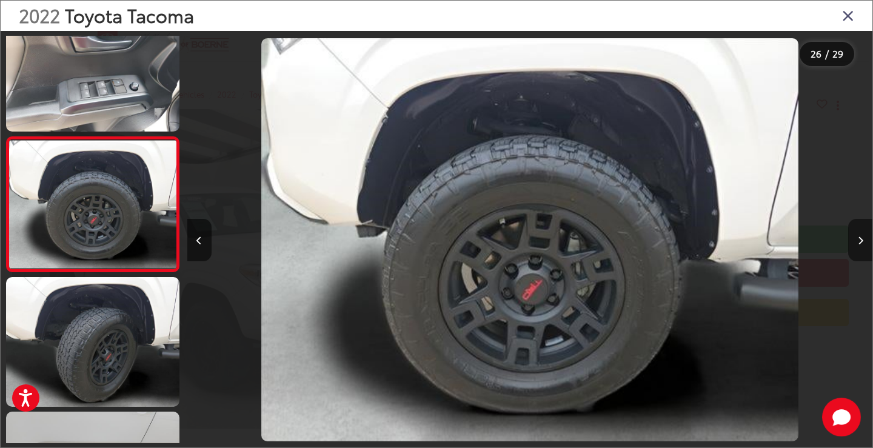
click at [859, 241] on icon "Next image" at bounding box center [860, 240] width 5 height 8
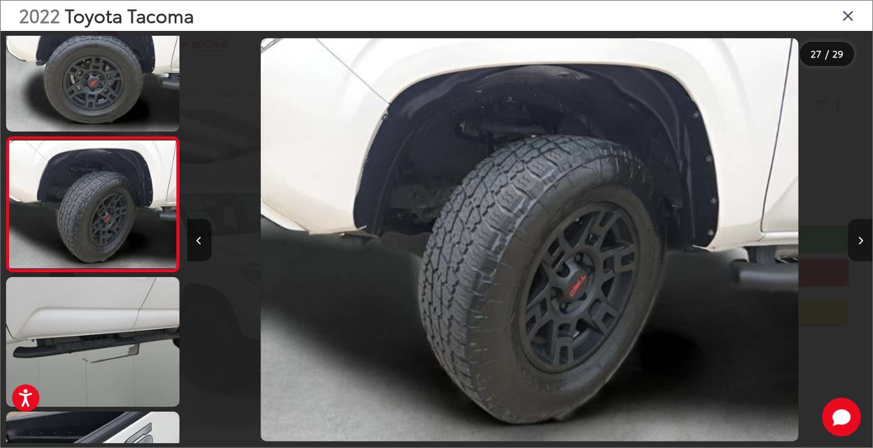
click at [859, 241] on icon "Next image" at bounding box center [860, 240] width 5 height 8
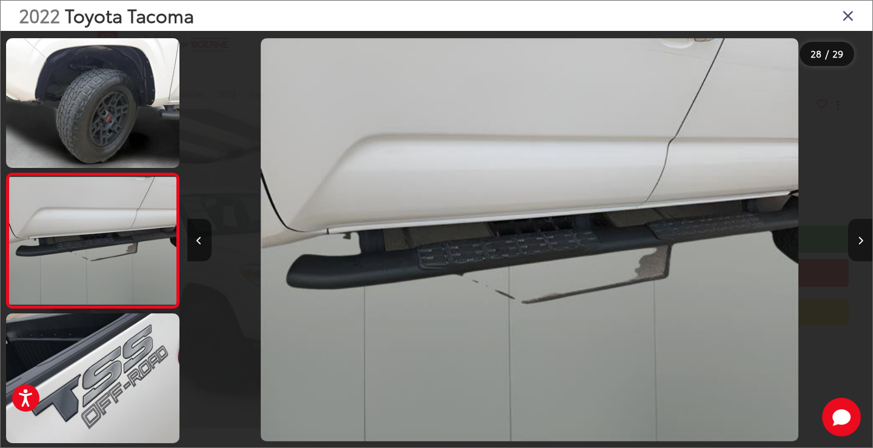
click at [859, 241] on icon "Next image" at bounding box center [860, 240] width 5 height 8
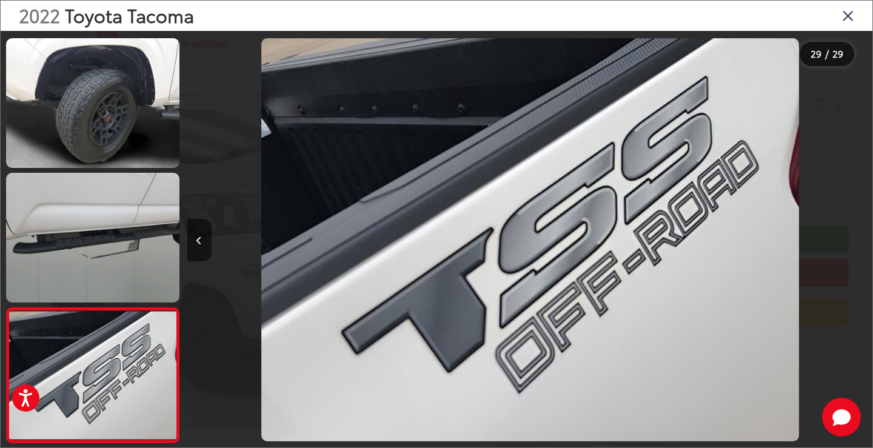
click at [859, 241] on div at bounding box center [787, 240] width 172 height 418
click at [854, 15] on icon "Close gallery" at bounding box center [848, 15] width 12 height 16
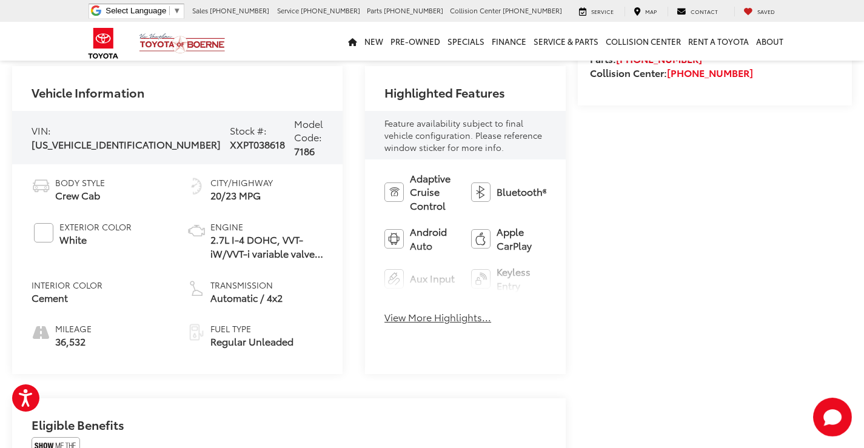
click at [403, 316] on button "View More Highlights..." at bounding box center [437, 317] width 107 height 14
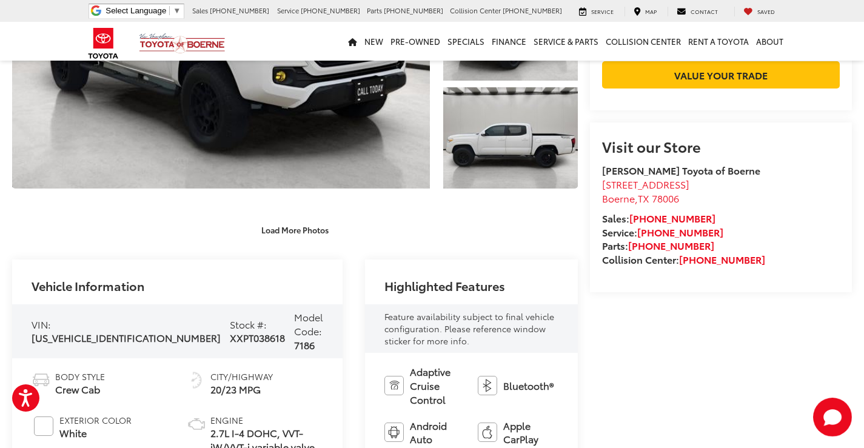
scroll to position [243, 0]
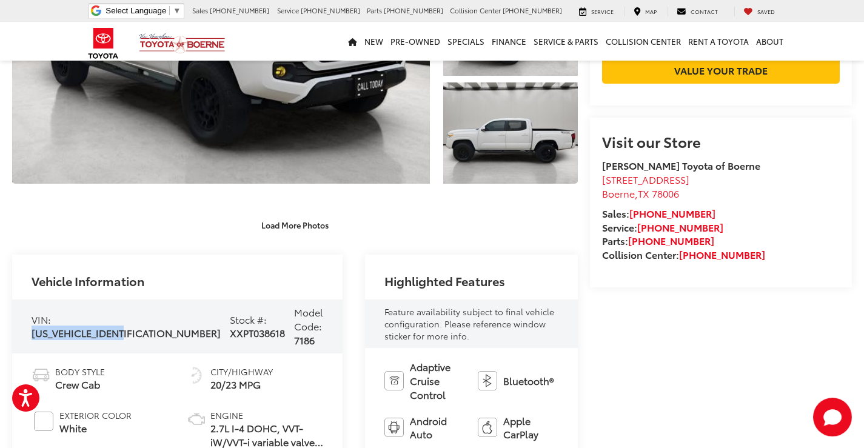
drag, startPoint x: 129, startPoint y: 330, endPoint x: 34, endPoint y: 324, distance: 95.3
click at [34, 326] on span "[US_VEHICLE_IDENTIFICATION_NUMBER]" at bounding box center [126, 333] width 189 height 14
copy span "[US_VEHICLE_IDENTIFICATION_NUMBER]"
click at [136, 335] on div "VIN: 3TYAX5GN1NT038618 Stock #: XXPT038618 Model Code: 7186" at bounding box center [177, 326] width 330 height 53
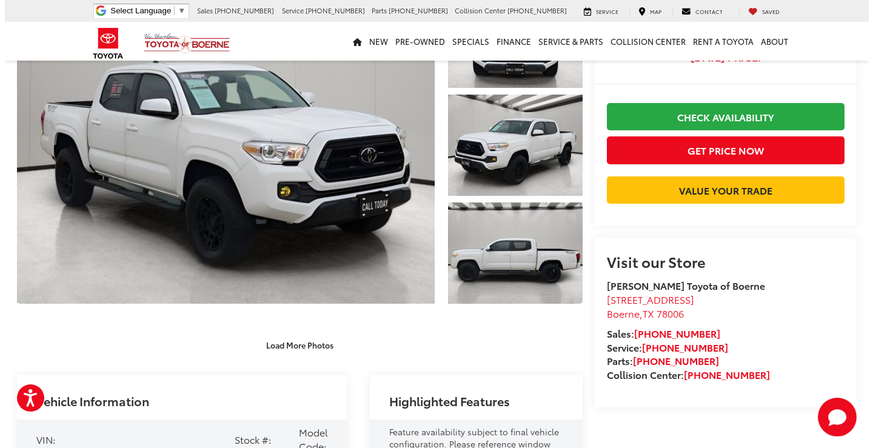
scroll to position [121, 0]
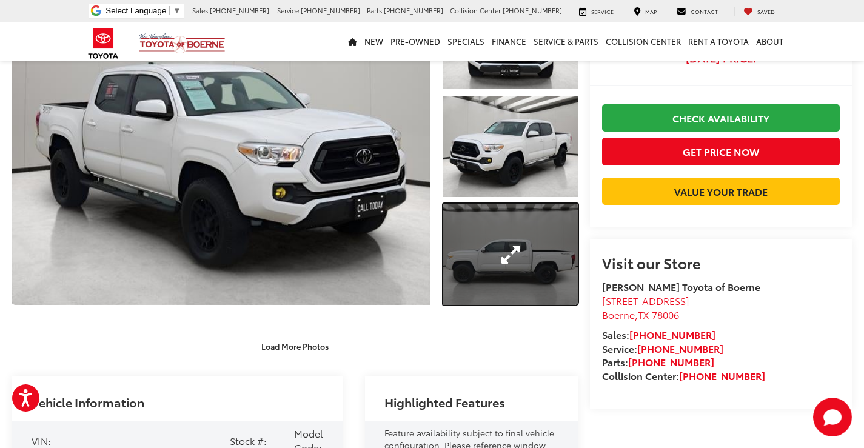
click at [524, 254] on link "Expand Photo 3" at bounding box center [510, 254] width 135 height 101
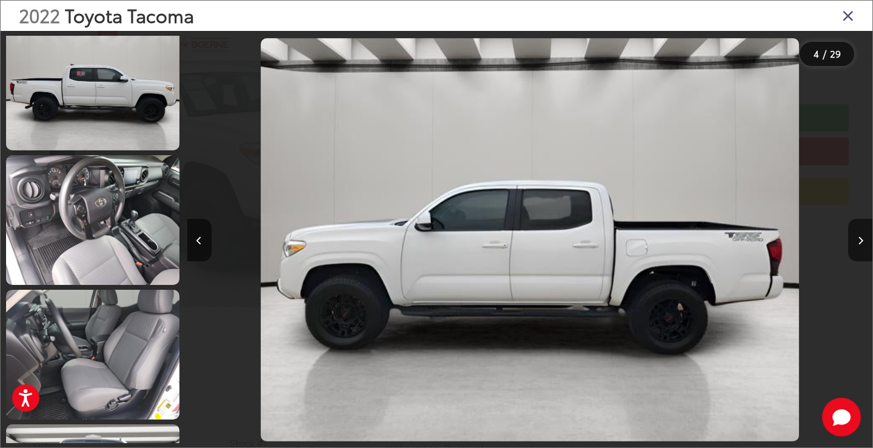
scroll to position [971, 0]
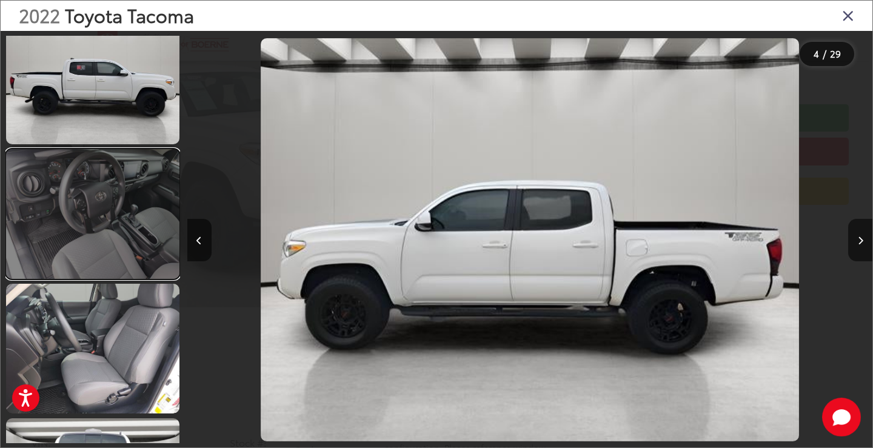
click at [112, 255] on link at bounding box center [92, 214] width 173 height 130
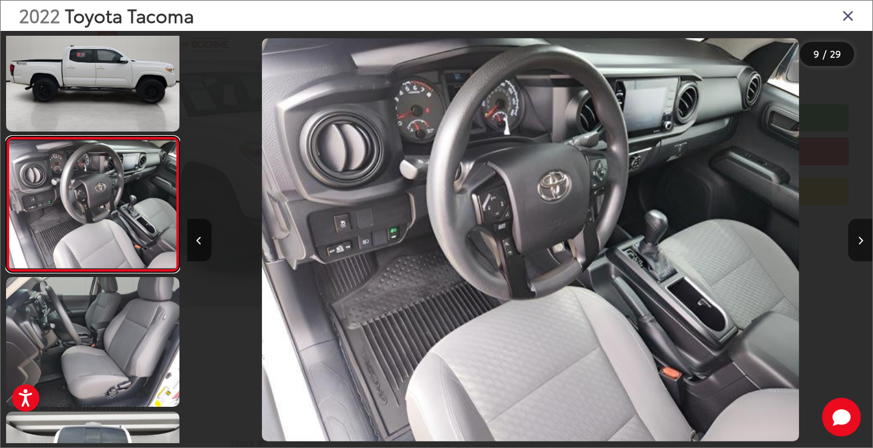
scroll to position [0, 5483]
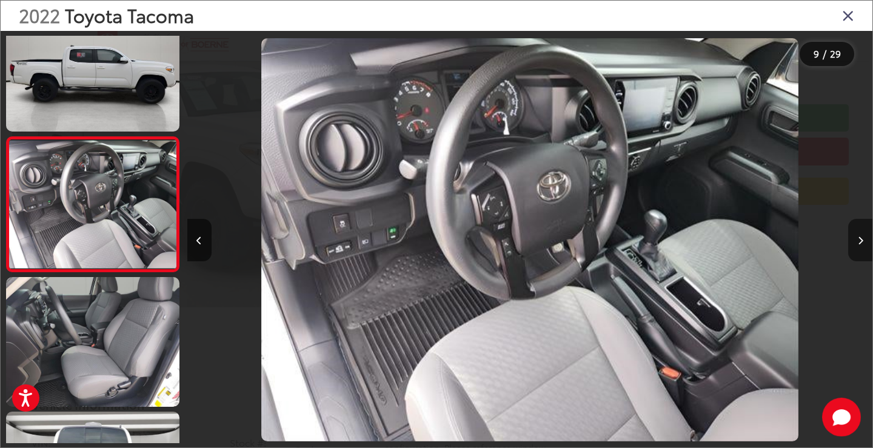
click at [858, 243] on icon "Next image" at bounding box center [860, 240] width 5 height 8
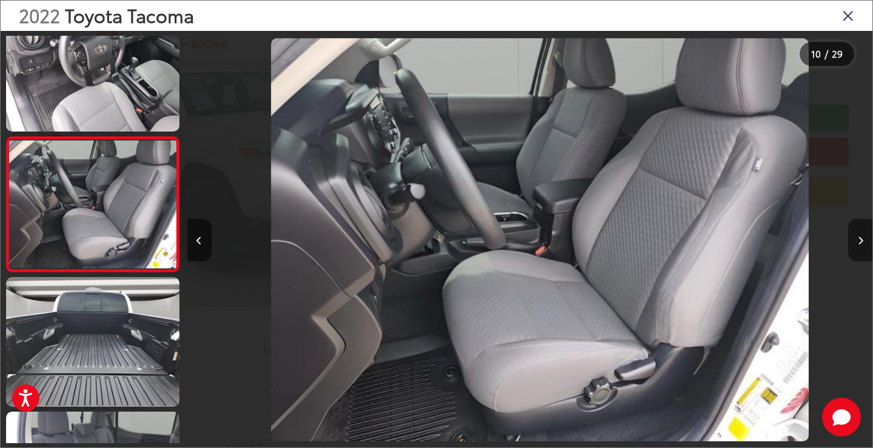
scroll to position [0, 6169]
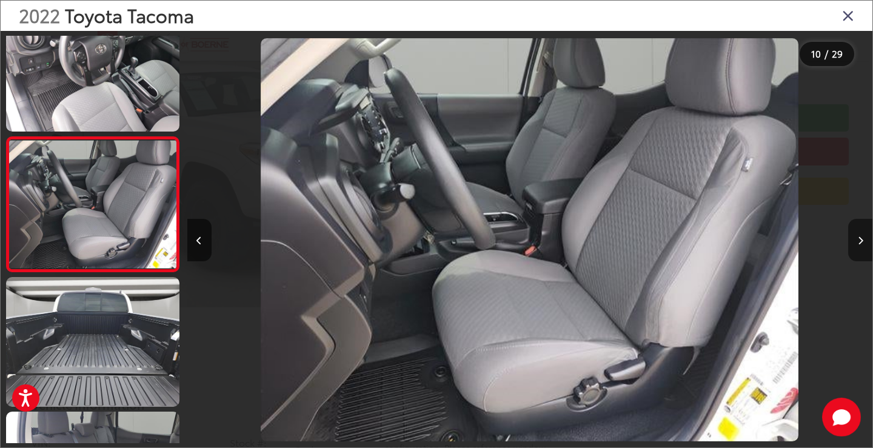
click at [860, 241] on icon "Next image" at bounding box center [860, 240] width 5 height 8
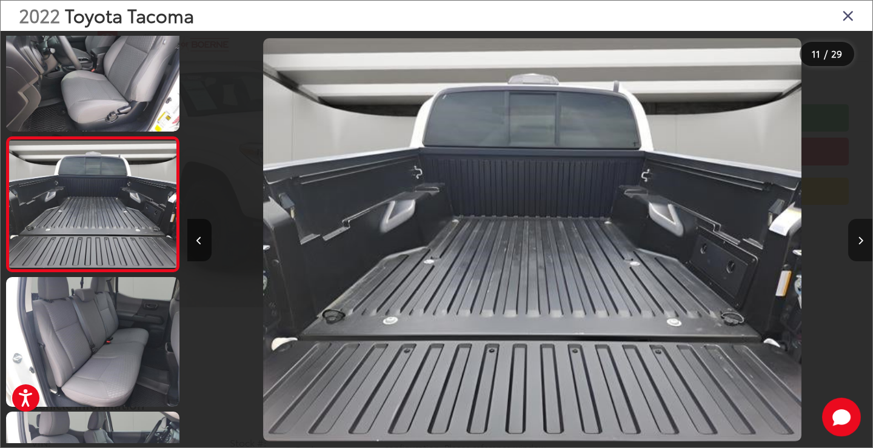
scroll to position [0, 6854]
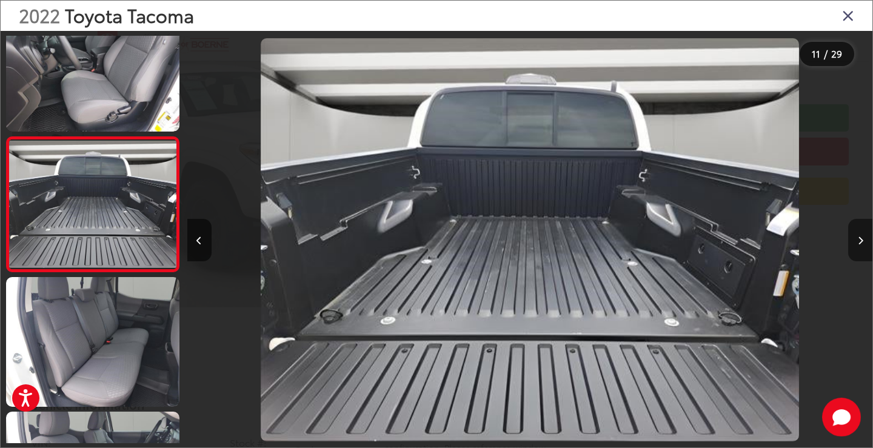
click at [860, 241] on icon "Next image" at bounding box center [860, 240] width 5 height 8
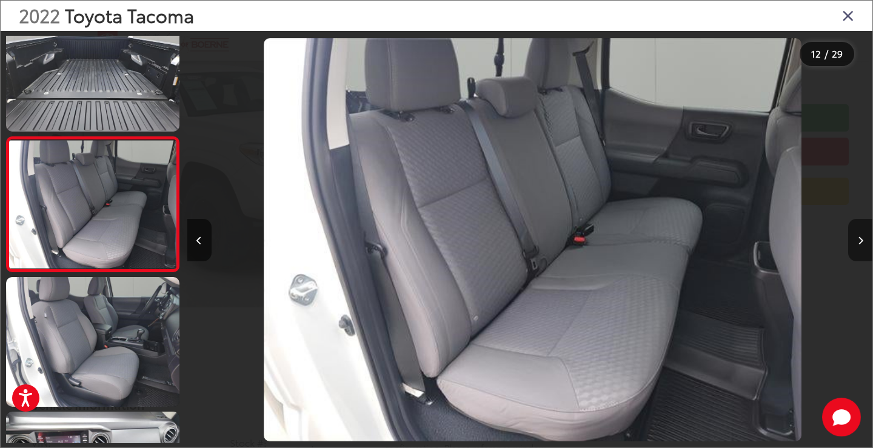
scroll to position [0, 7539]
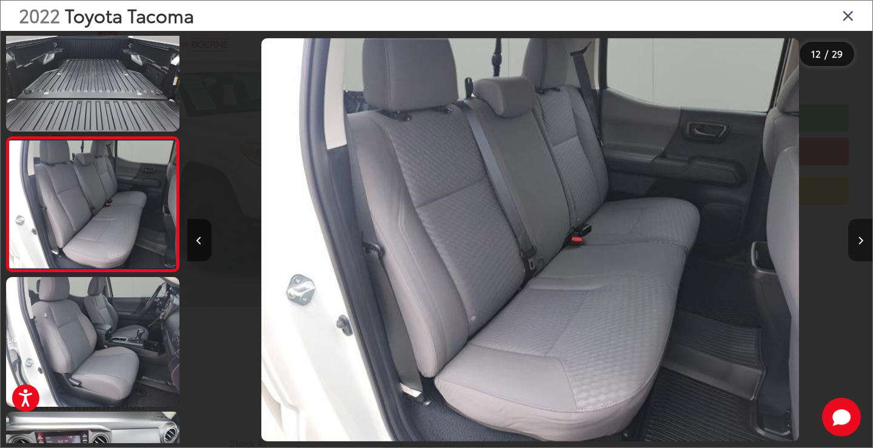
click at [860, 241] on icon "Next image" at bounding box center [860, 240] width 5 height 8
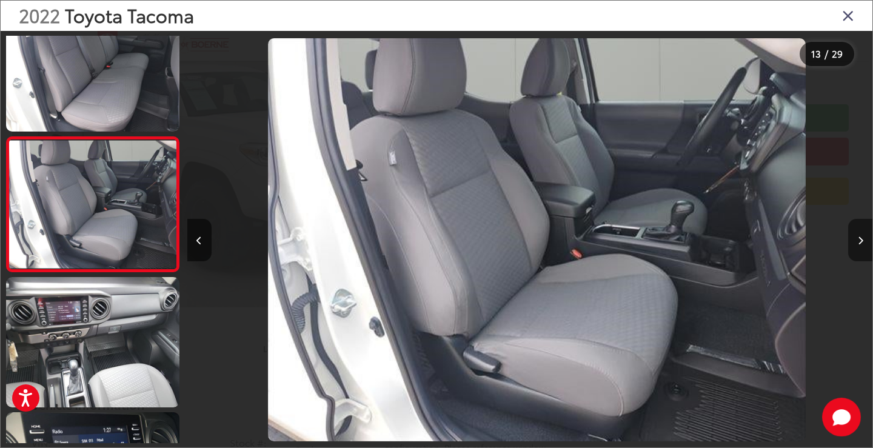
scroll to position [0, 8225]
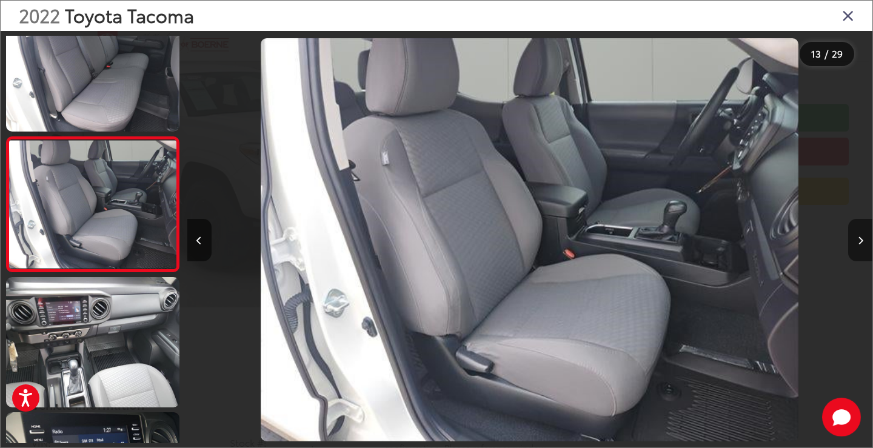
click at [860, 241] on icon "Next image" at bounding box center [860, 240] width 5 height 8
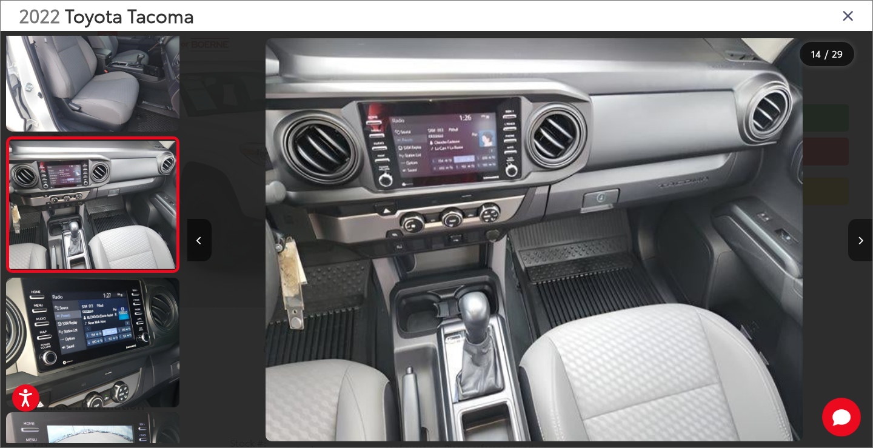
scroll to position [0, 8910]
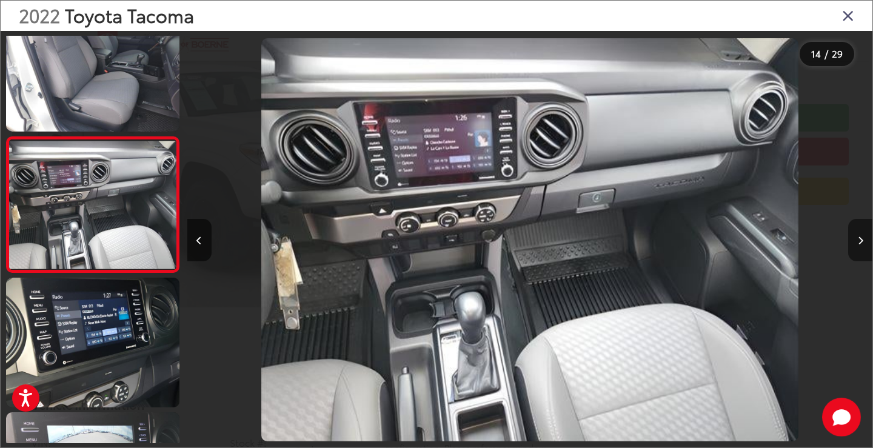
click at [860, 241] on icon "Next image" at bounding box center [860, 240] width 5 height 8
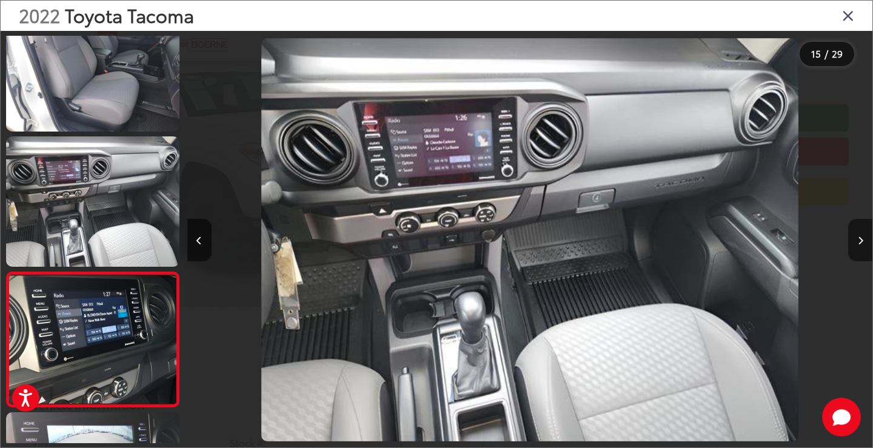
scroll to position [1786, 0]
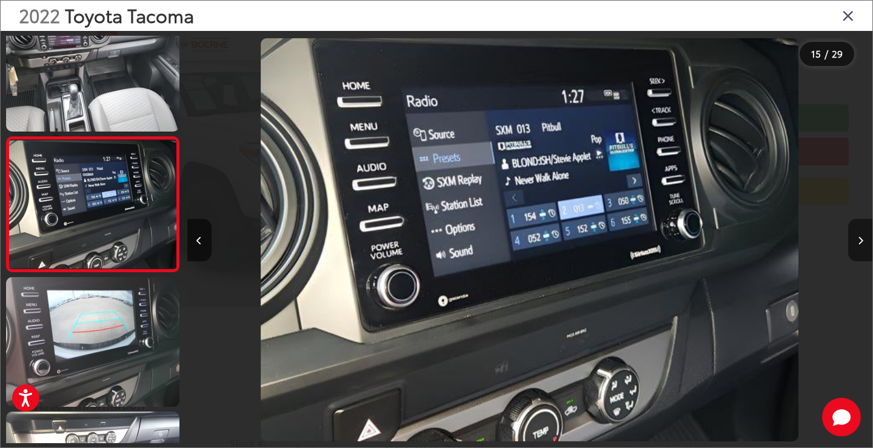
click at [860, 241] on icon "Next image" at bounding box center [860, 240] width 5 height 8
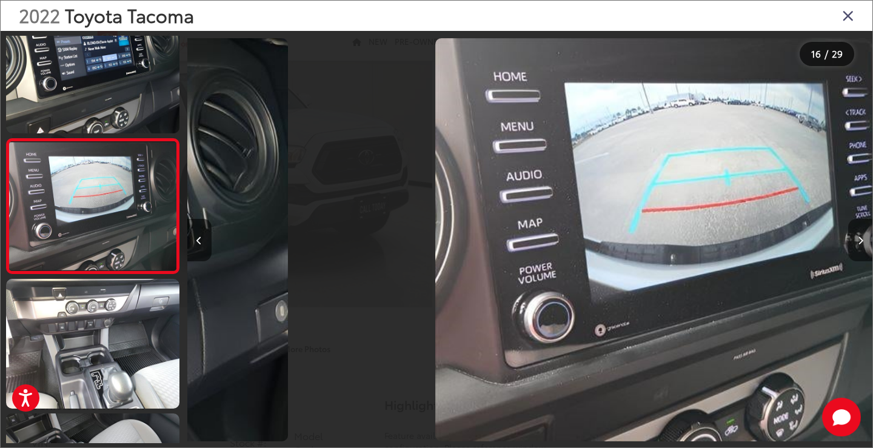
scroll to position [1921, 0]
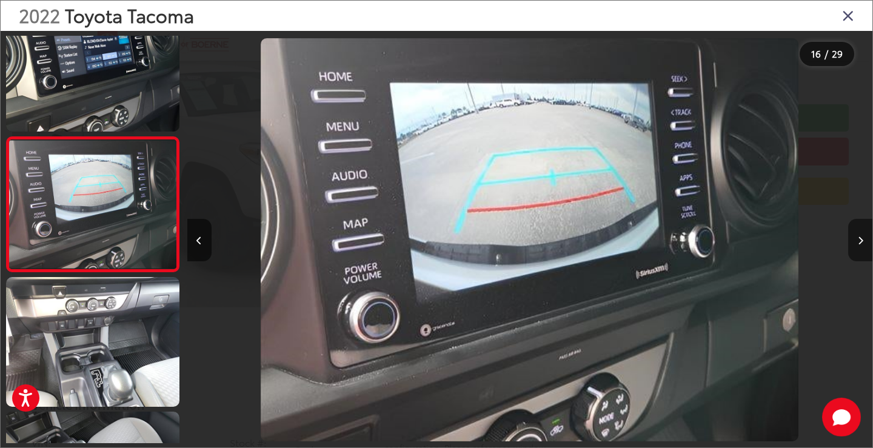
click at [860, 241] on icon "Next image" at bounding box center [860, 240] width 5 height 8
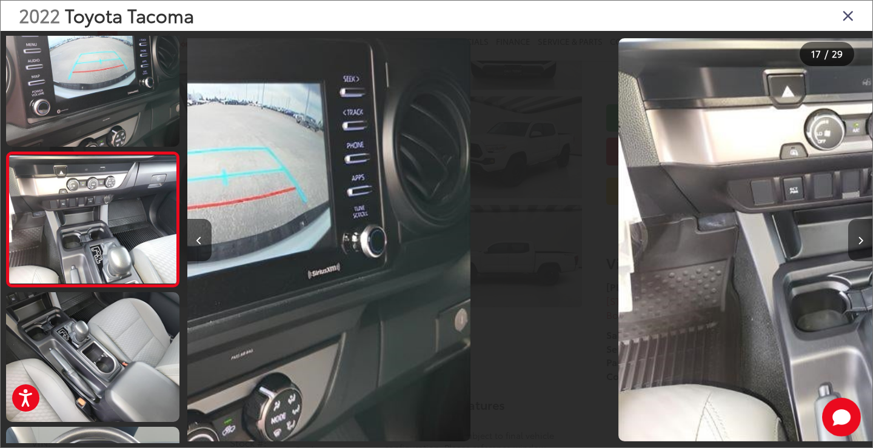
scroll to position [2055, 0]
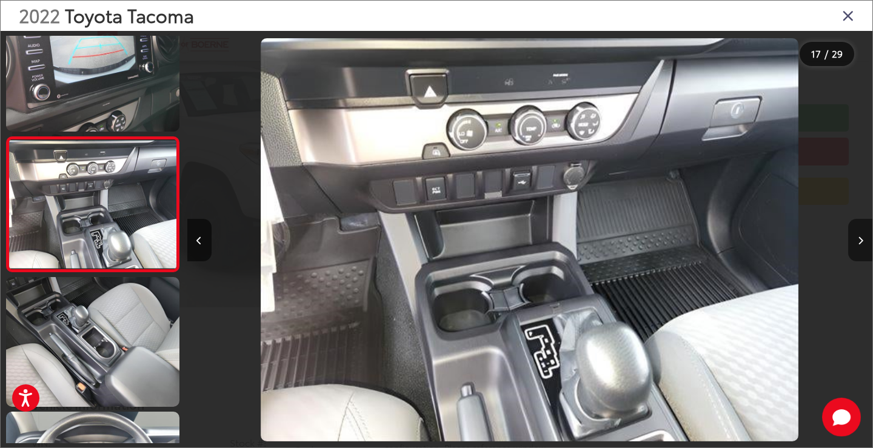
click at [860, 241] on icon "Next image" at bounding box center [860, 240] width 5 height 8
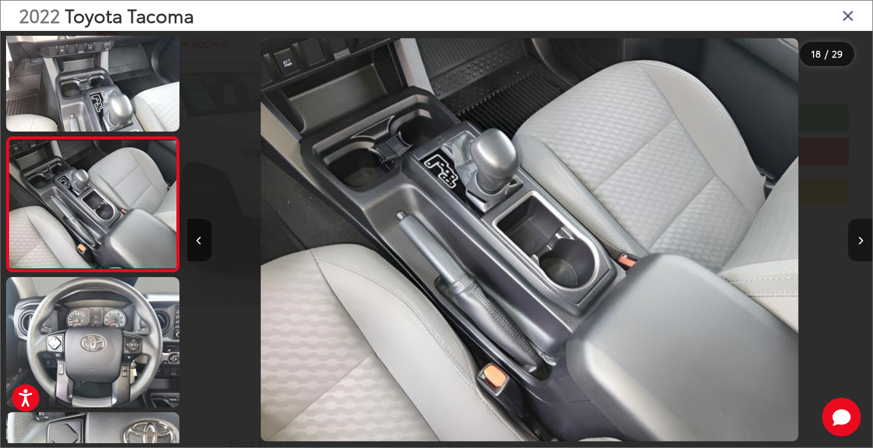
click at [860, 241] on icon "Next image" at bounding box center [860, 240] width 5 height 8
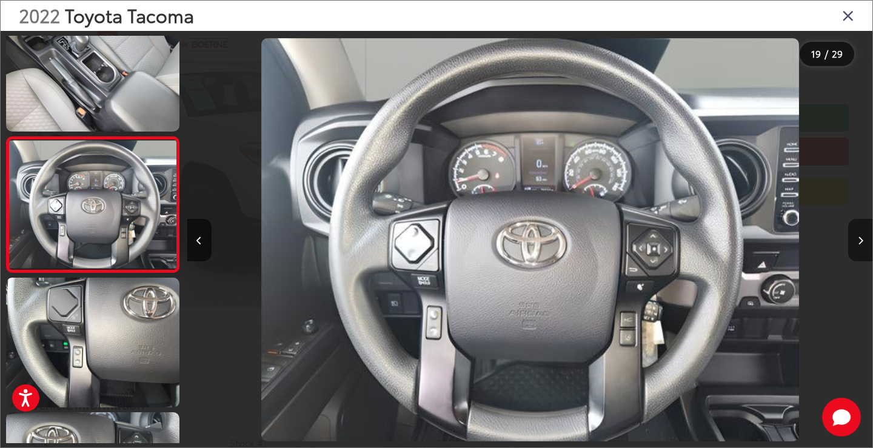
click at [860, 241] on icon "Next image" at bounding box center [860, 240] width 5 height 8
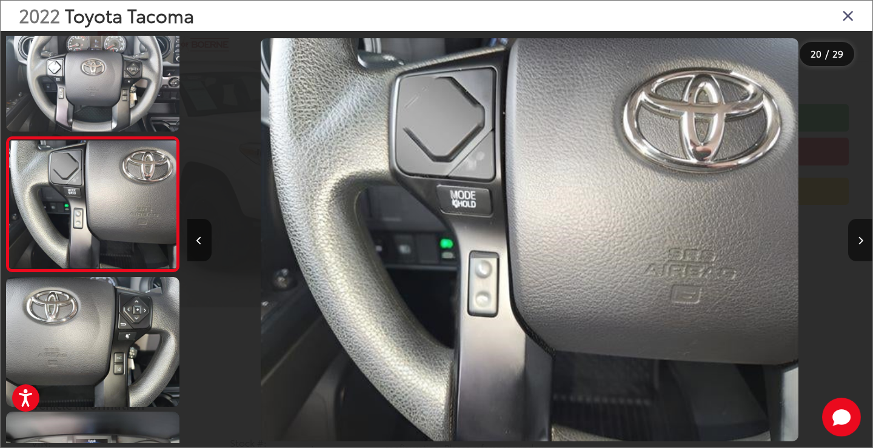
click at [845, 12] on icon "Close gallery" at bounding box center [848, 15] width 12 height 16
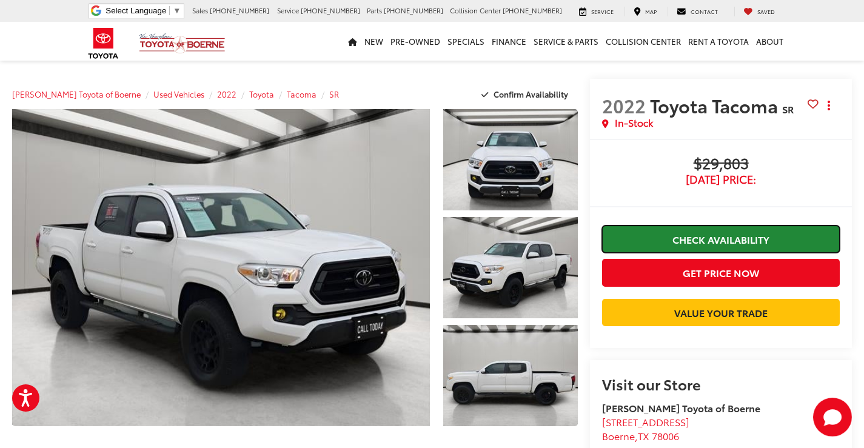
click at [716, 239] on link "Check Availability" at bounding box center [721, 239] width 238 height 27
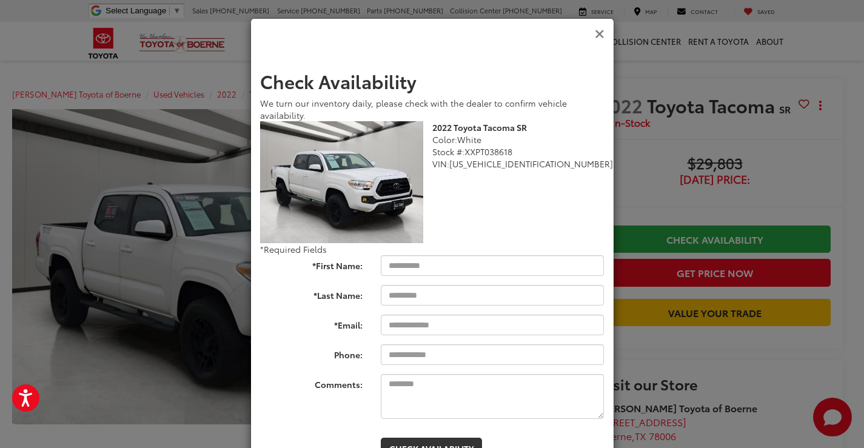
click at [595, 31] on icon "Close" at bounding box center [600, 34] width 10 height 13
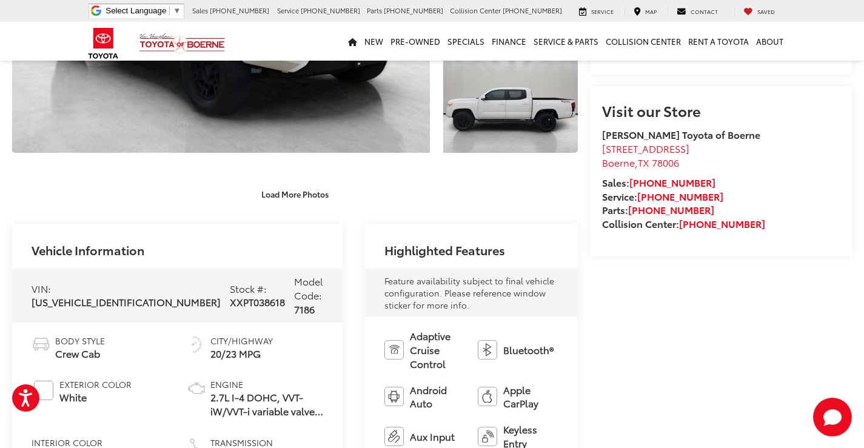
scroll to position [0, 0]
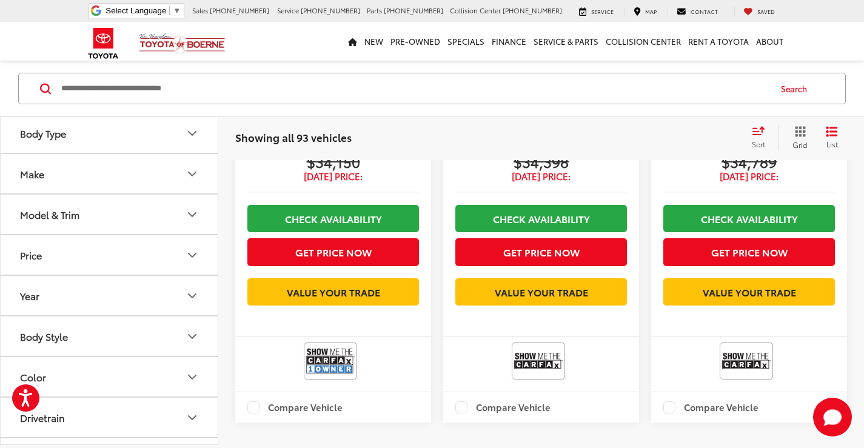
scroll to position [4547, 0]
